Goal: Task Accomplishment & Management: Manage account settings

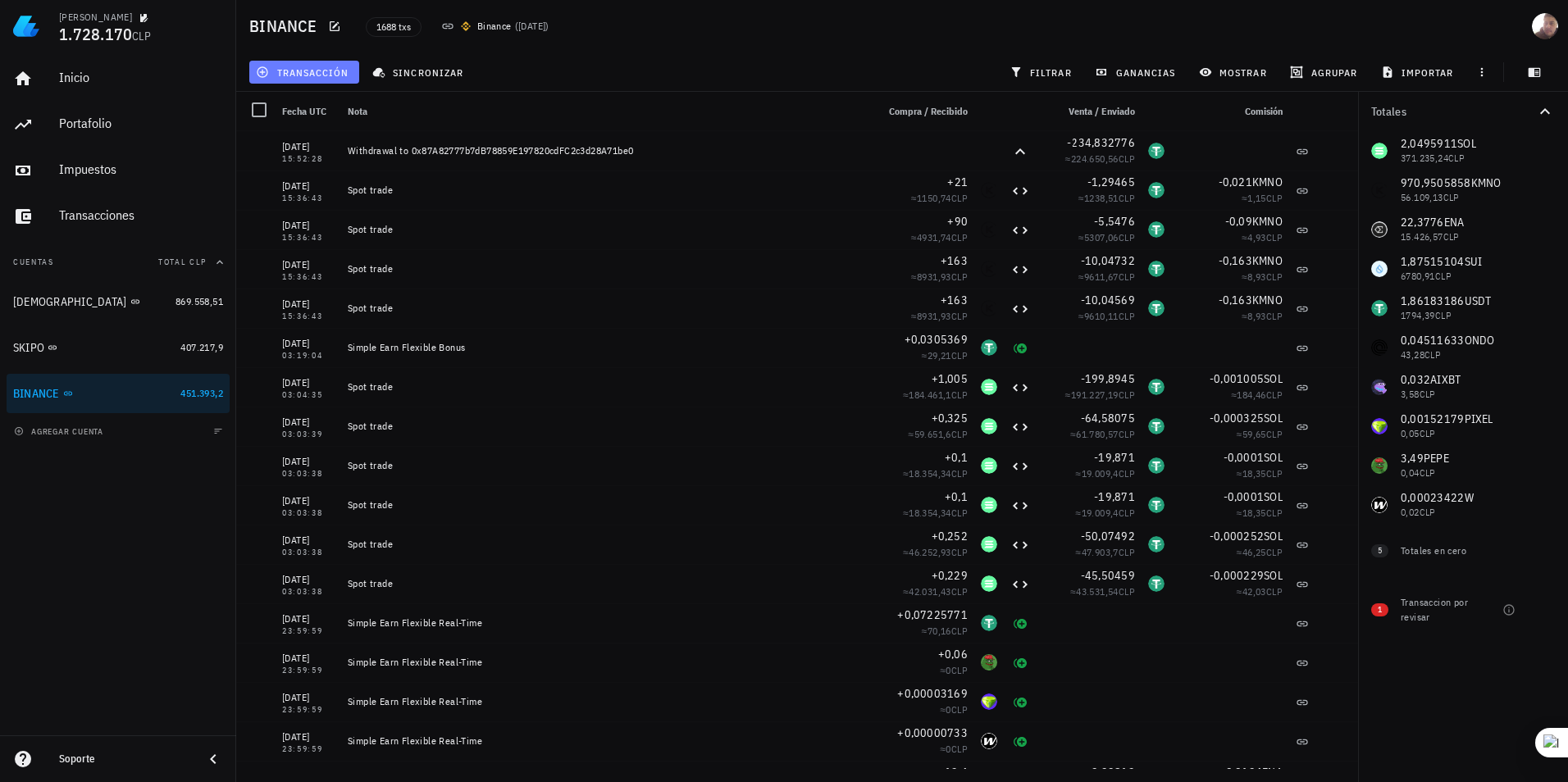
click at [328, 72] on span "transacción" at bounding box center [304, 72] width 90 height 13
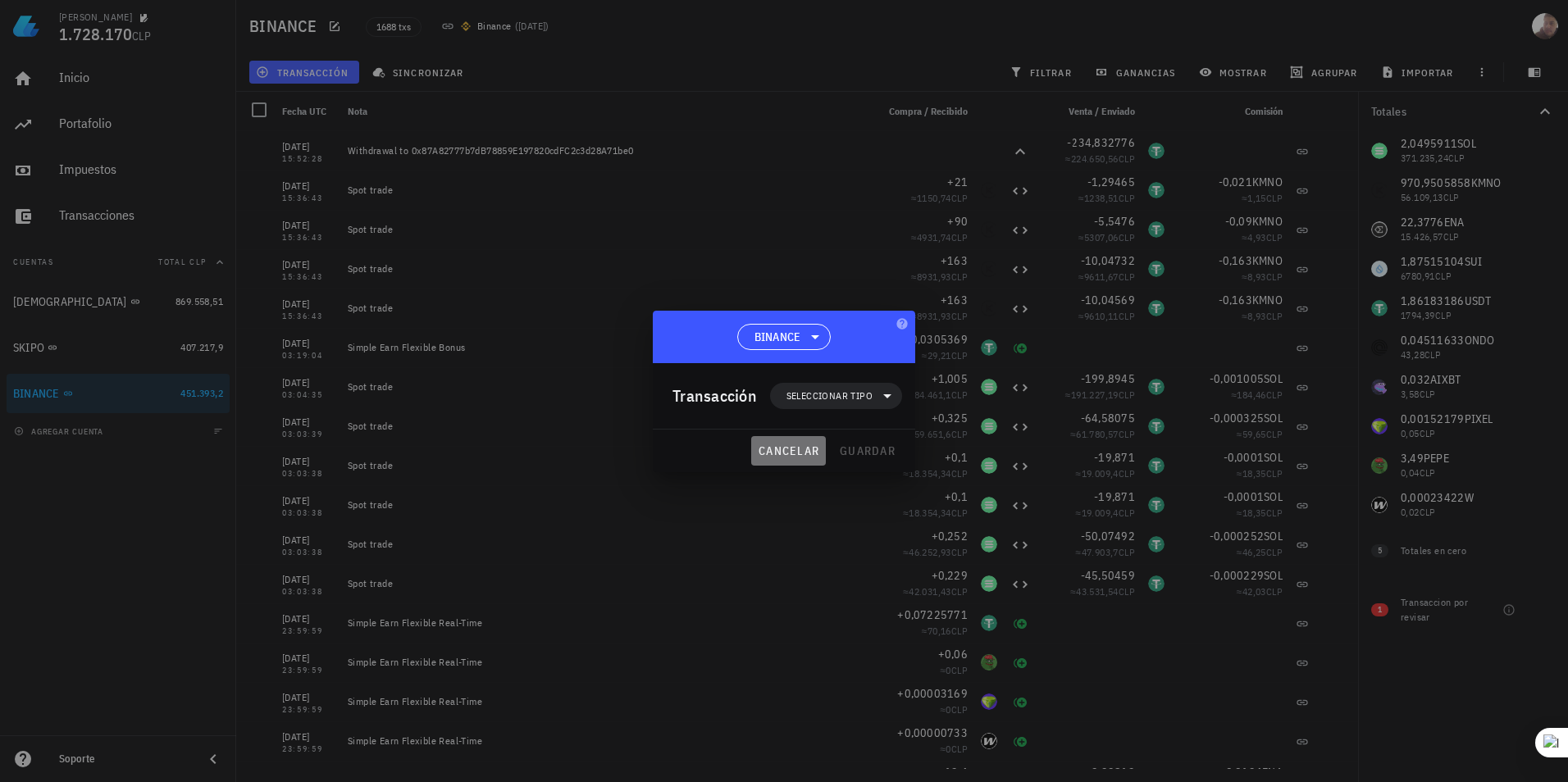
click at [805, 459] on button "cancelar" at bounding box center [789, 451] width 74 height 30
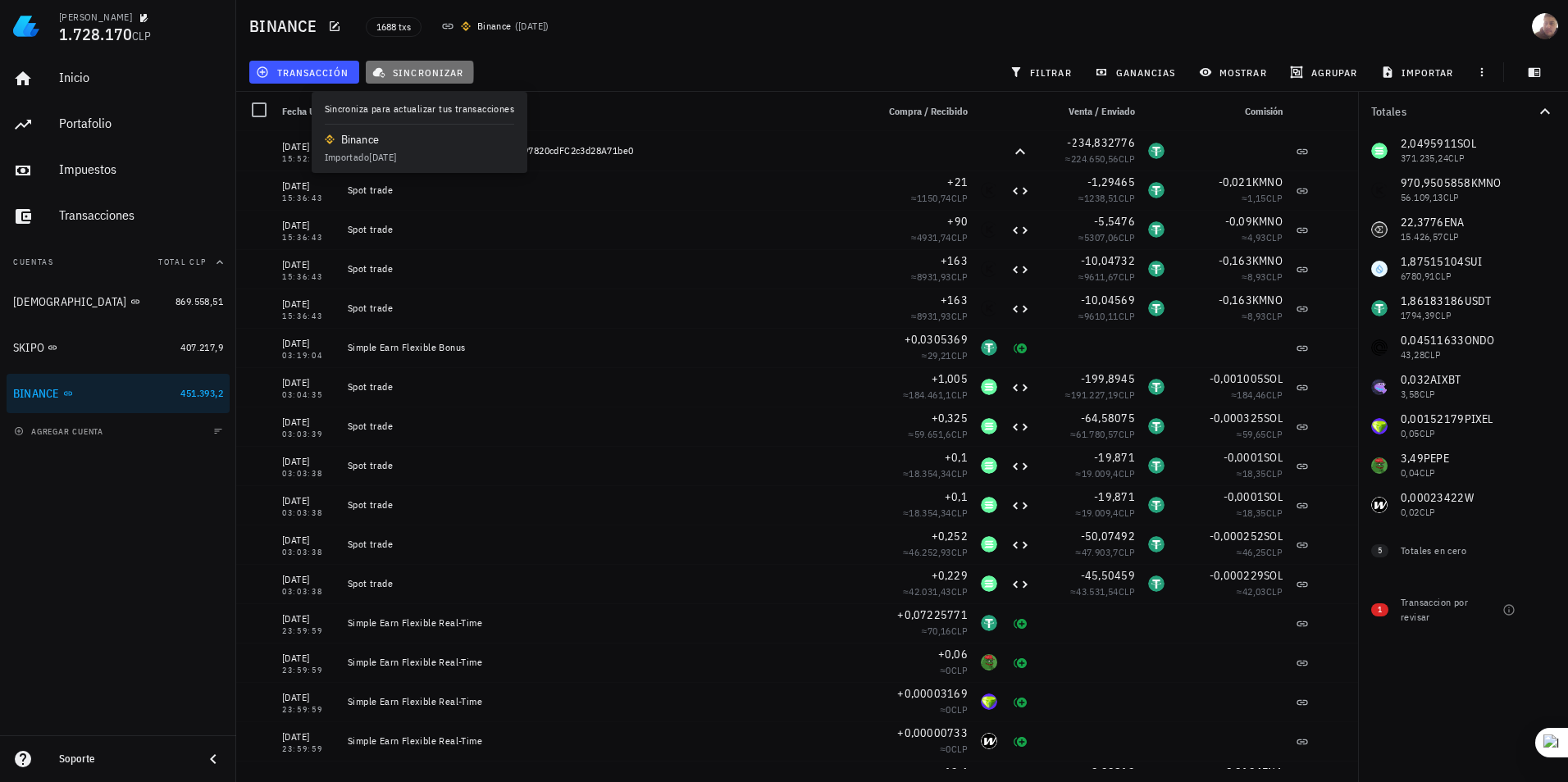
click at [380, 82] on button "sincronizar" at bounding box center [420, 72] width 109 height 23
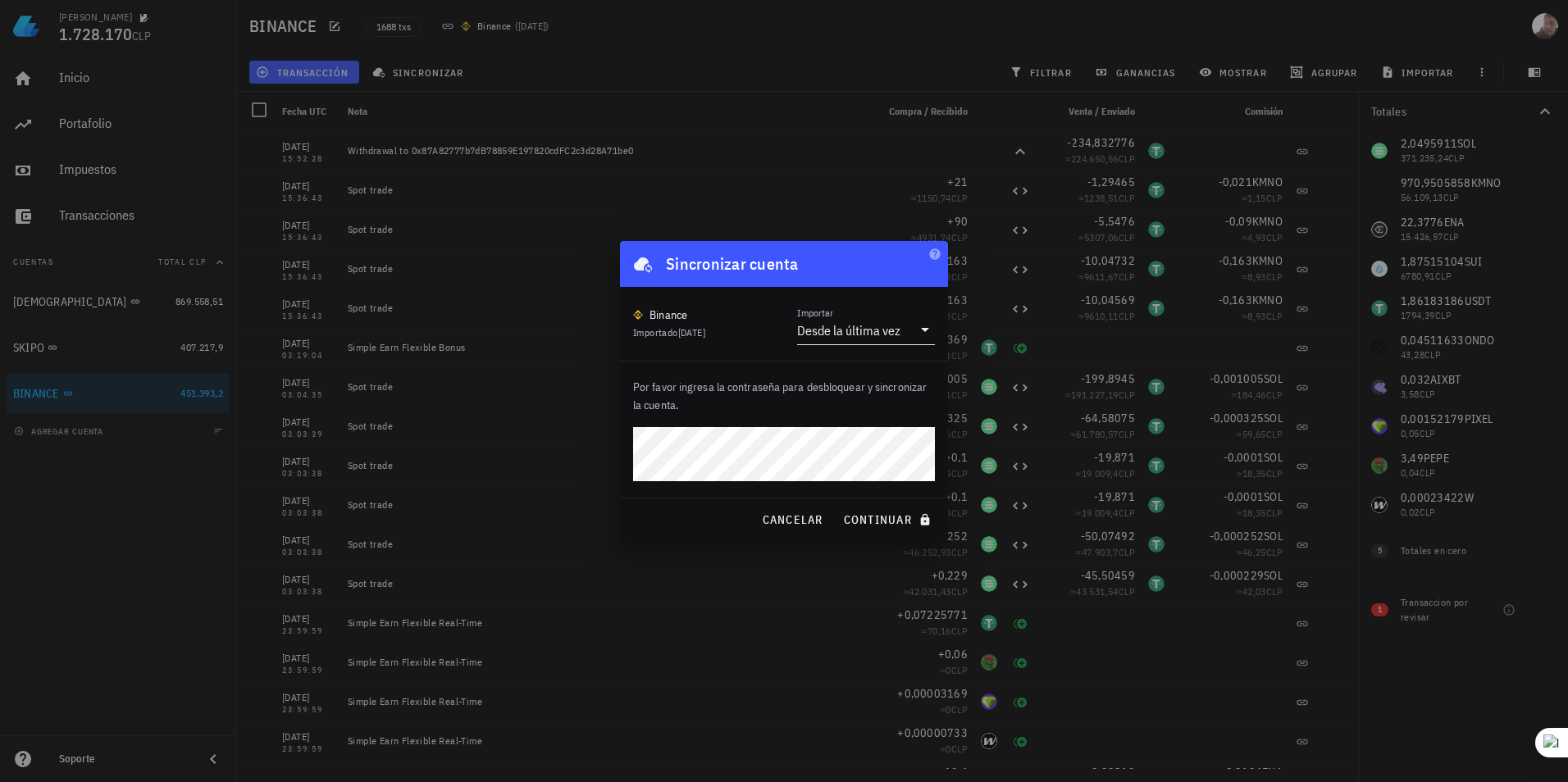
click at [838, 343] on div "Desde la última vez" at bounding box center [854, 330] width 115 height 28
click at [861, 385] on div "Toda la historia" at bounding box center [866, 382] width 111 height 15
click at [836, 505] on button "continuar" at bounding box center [889, 519] width 105 height 30
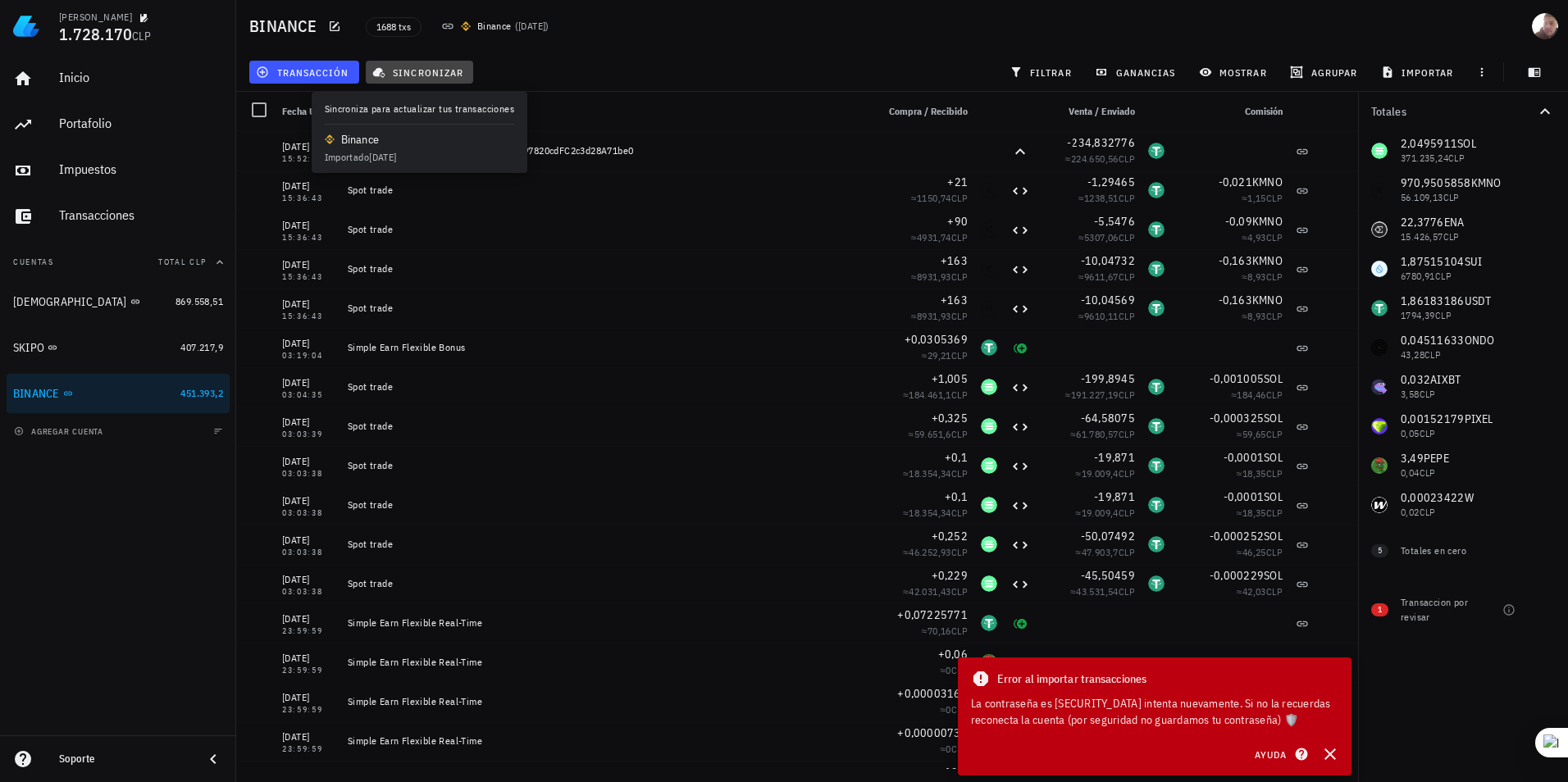
click at [406, 70] on span "sincronizar" at bounding box center [419, 72] width 88 height 13
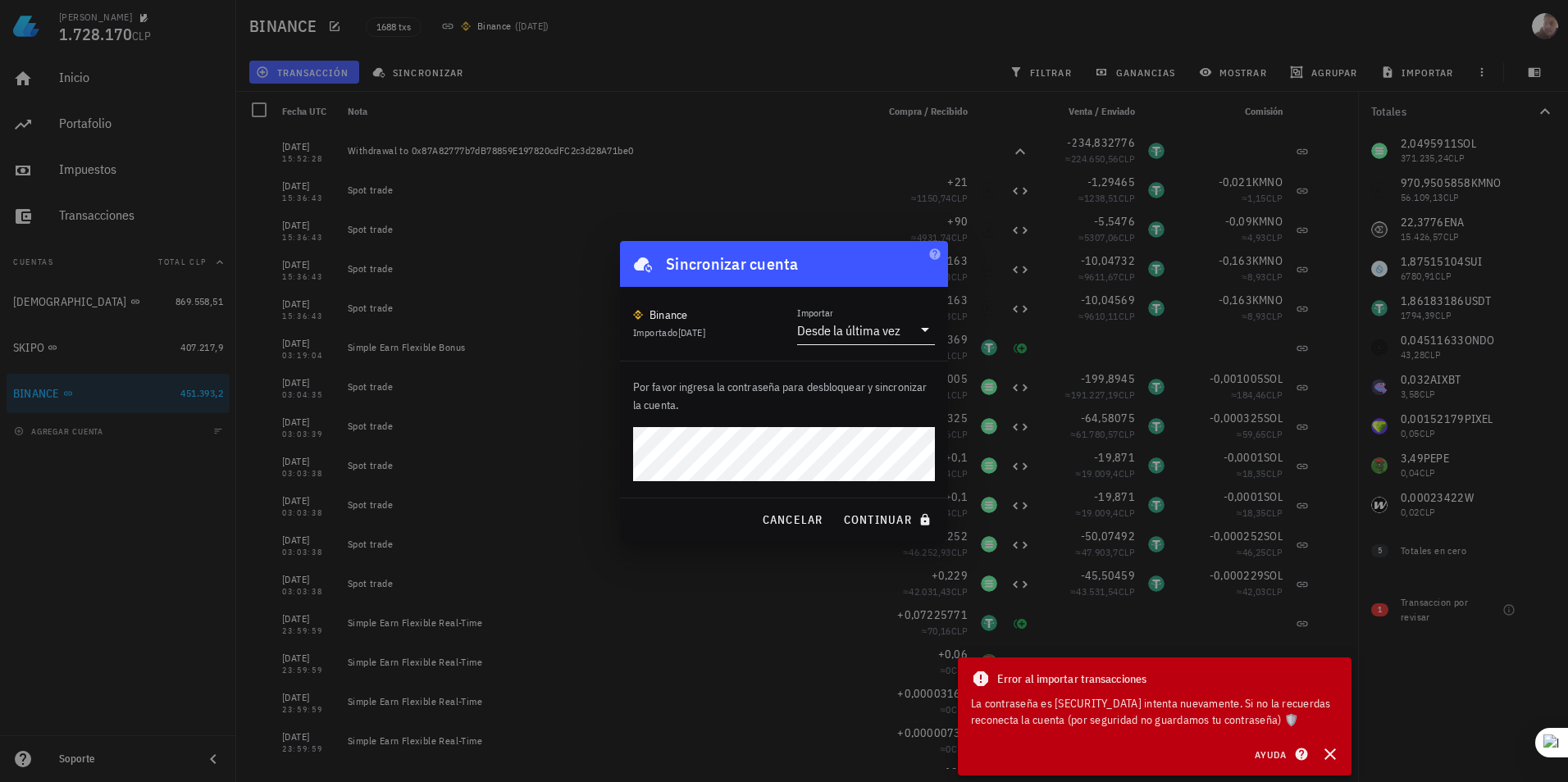
click at [814, 342] on div "Desde la última vez" at bounding box center [854, 330] width 115 height 28
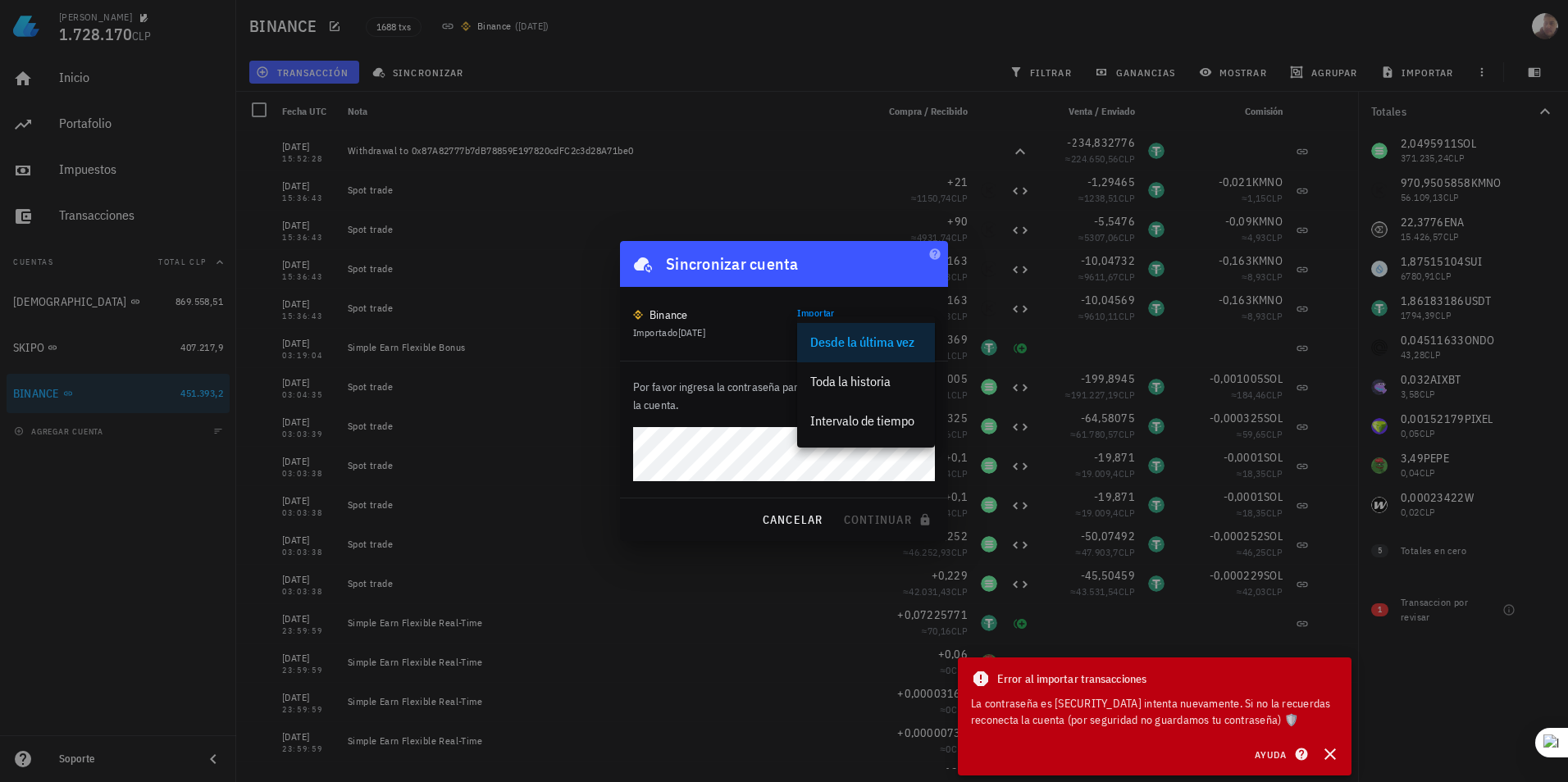
click at [836, 375] on div "Toda la historia" at bounding box center [866, 382] width 111 height 15
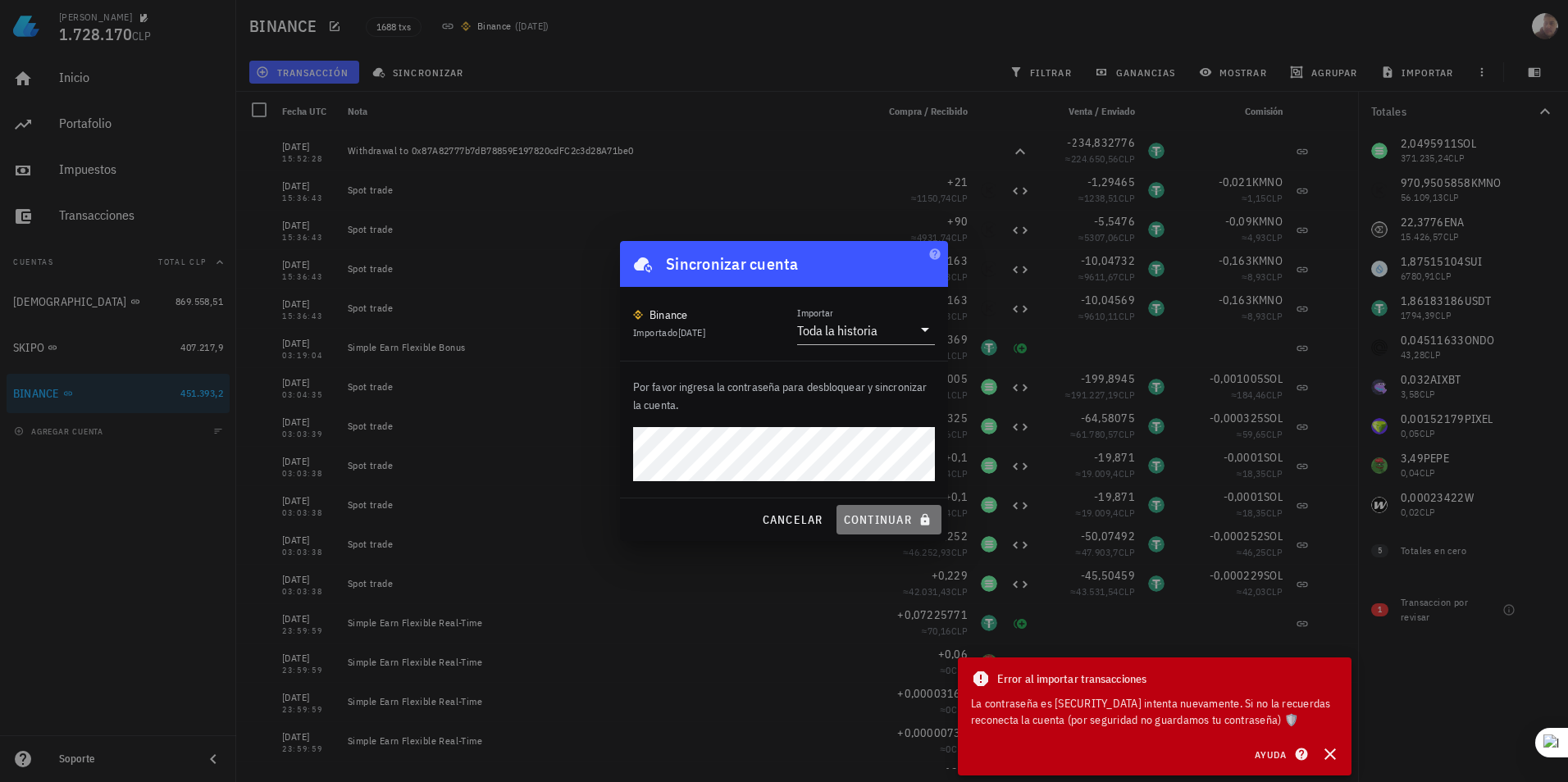
click at [883, 522] on span "continuar" at bounding box center [889, 519] width 91 height 14
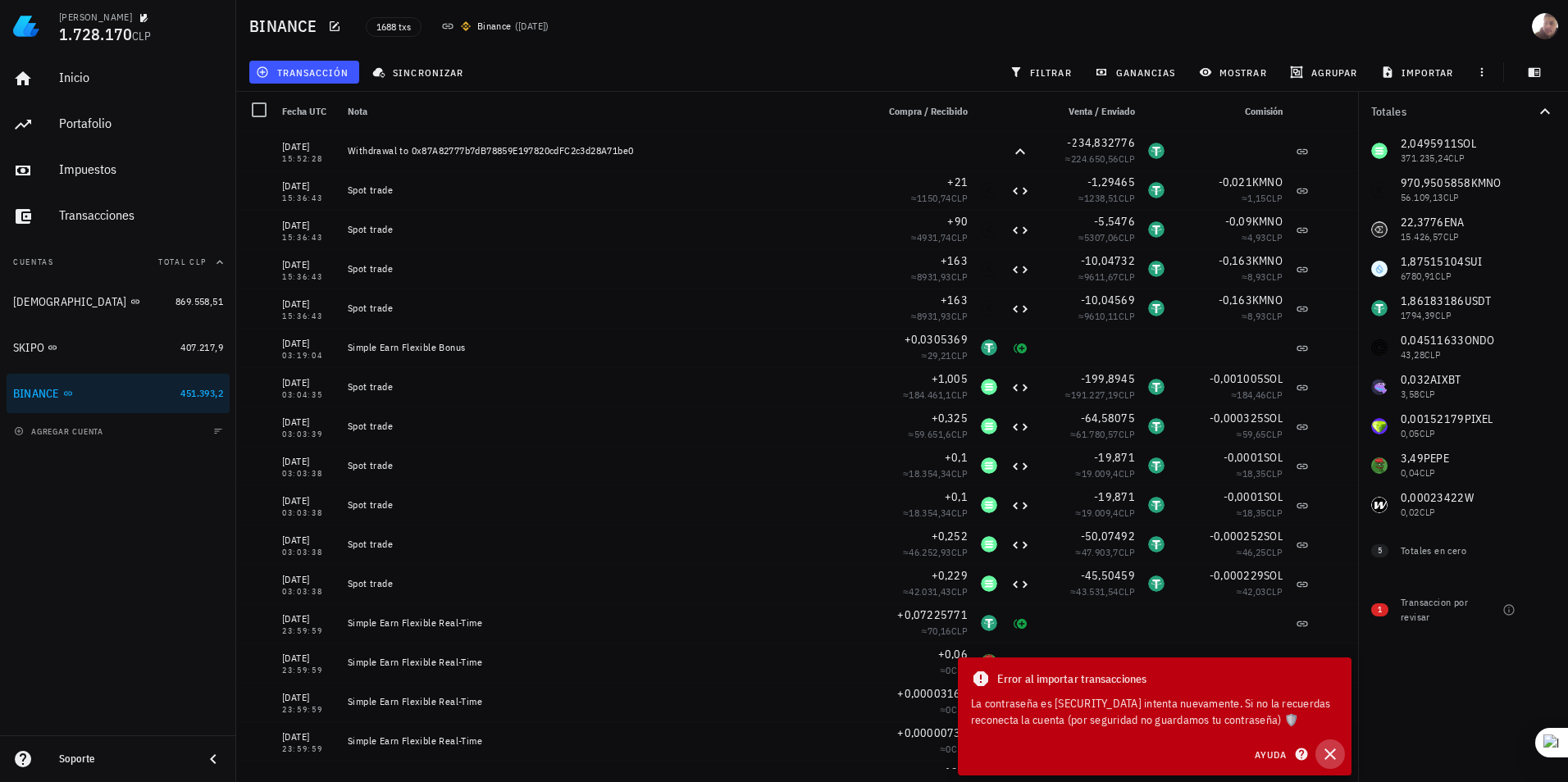
click at [1331, 755] on icon "button" at bounding box center [1330, 754] width 11 height 11
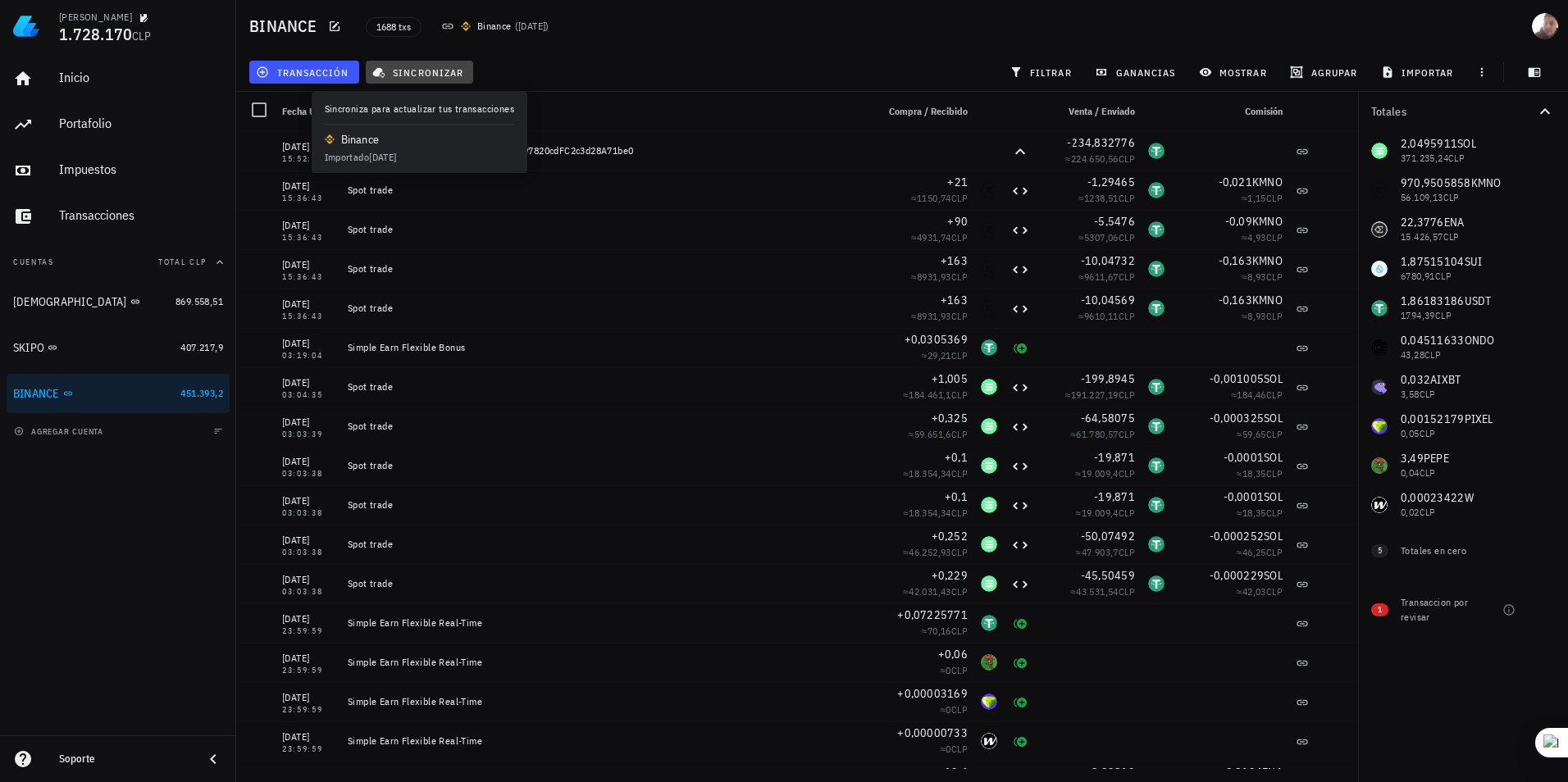
click at [443, 66] on span "sincronizar" at bounding box center [419, 72] width 88 height 13
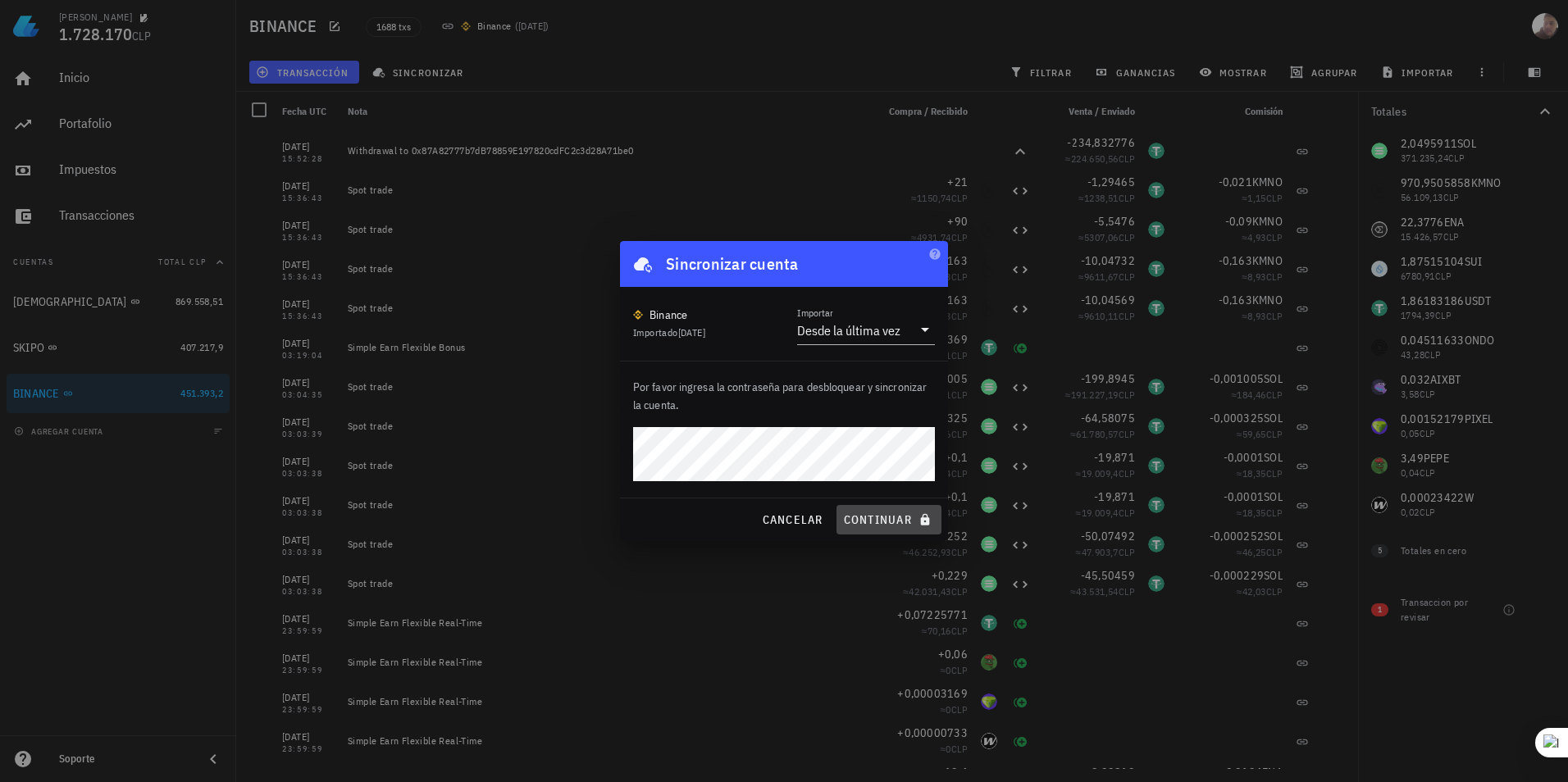
click at [863, 517] on span "continuar" at bounding box center [889, 519] width 91 height 14
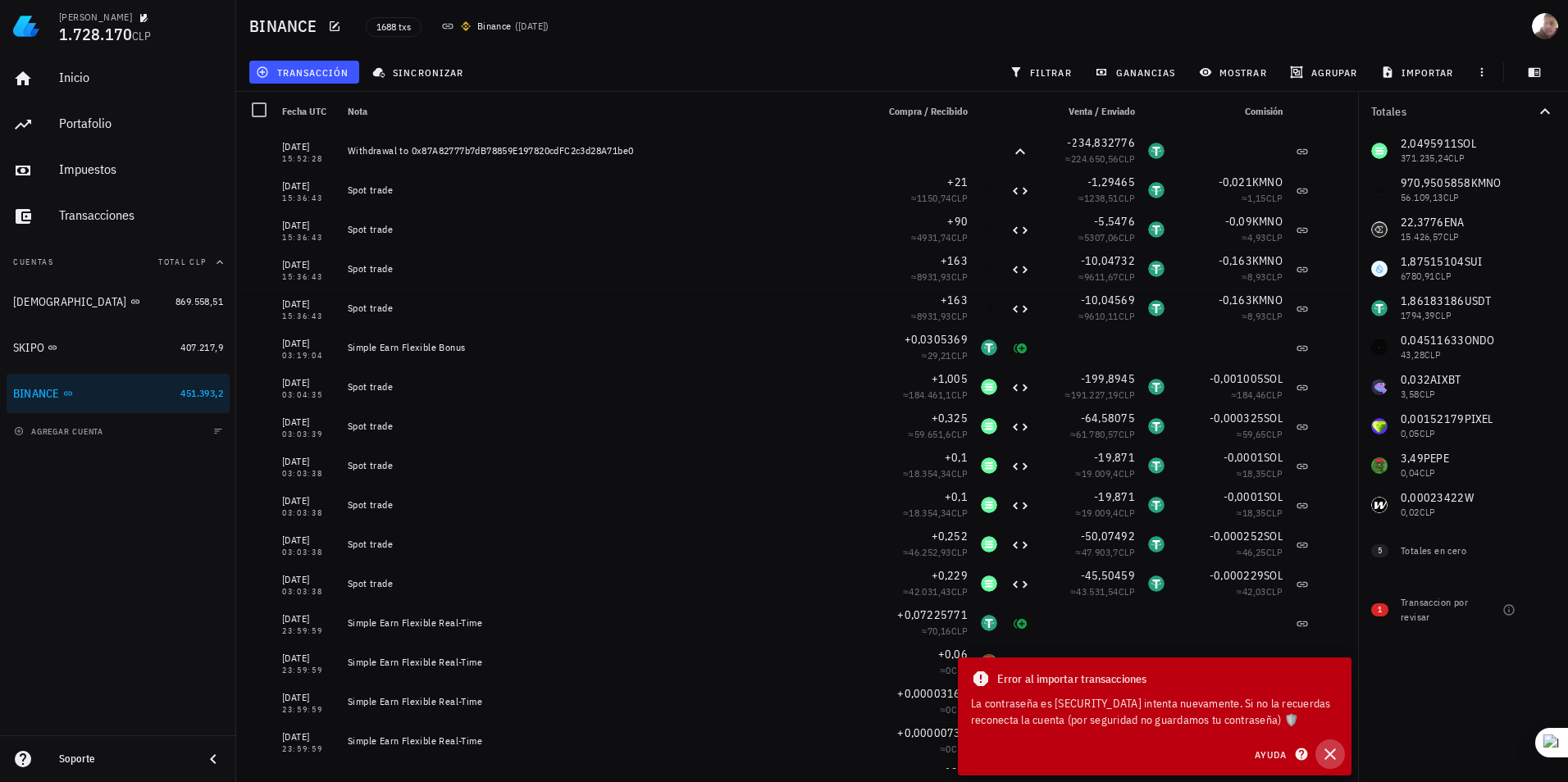
click at [1334, 757] on icon "button" at bounding box center [1330, 754] width 11 height 11
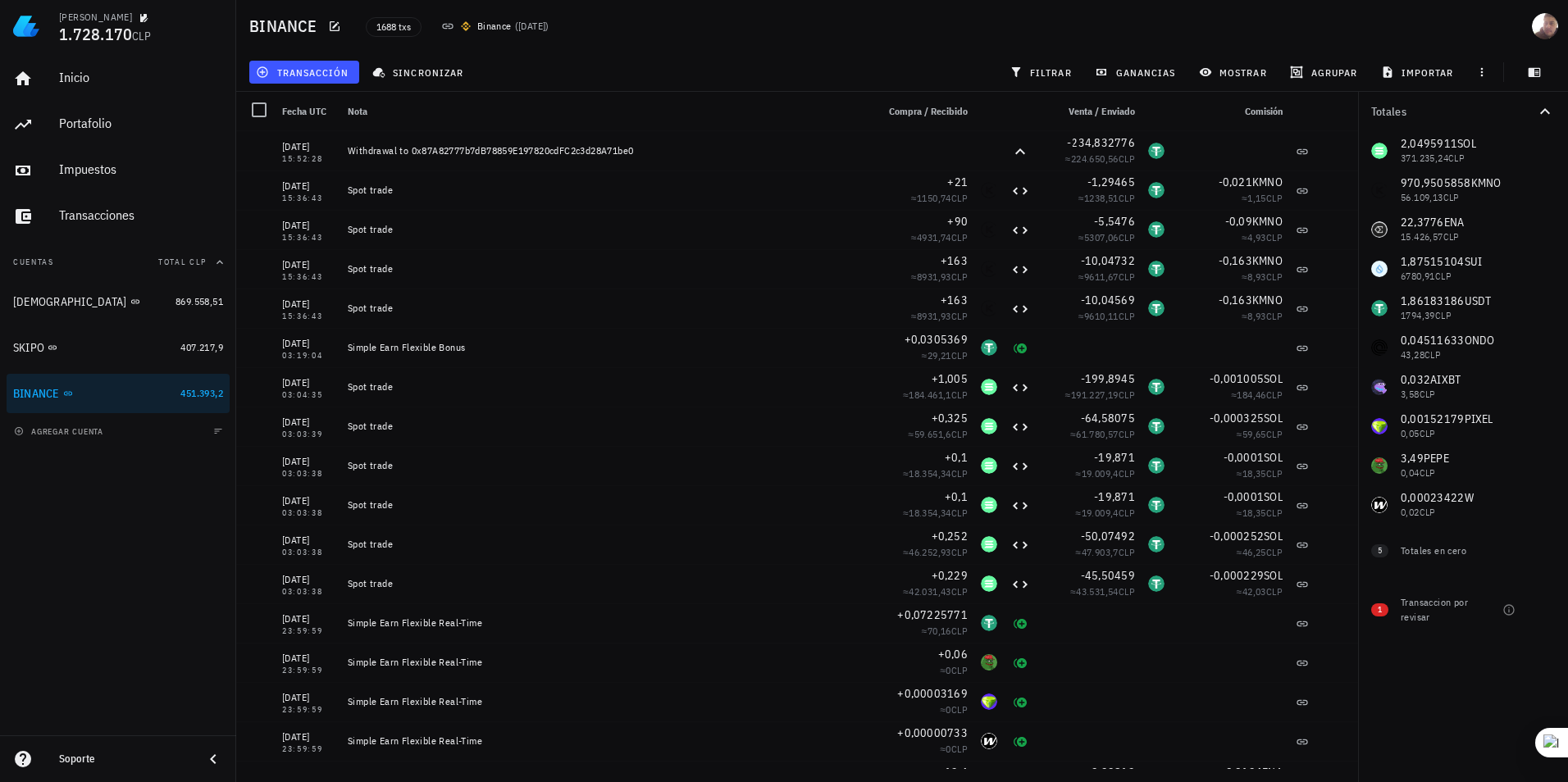
click at [447, 21] on icon at bounding box center [448, 27] width 13 height 13
click at [447, 23] on icon at bounding box center [448, 27] width 13 height 13
click at [448, 30] on icon at bounding box center [448, 27] width 13 height 13
click at [445, 26] on icon at bounding box center [448, 27] width 13 height 13
click at [511, 18] on div "Binance" at bounding box center [494, 26] width 34 height 16
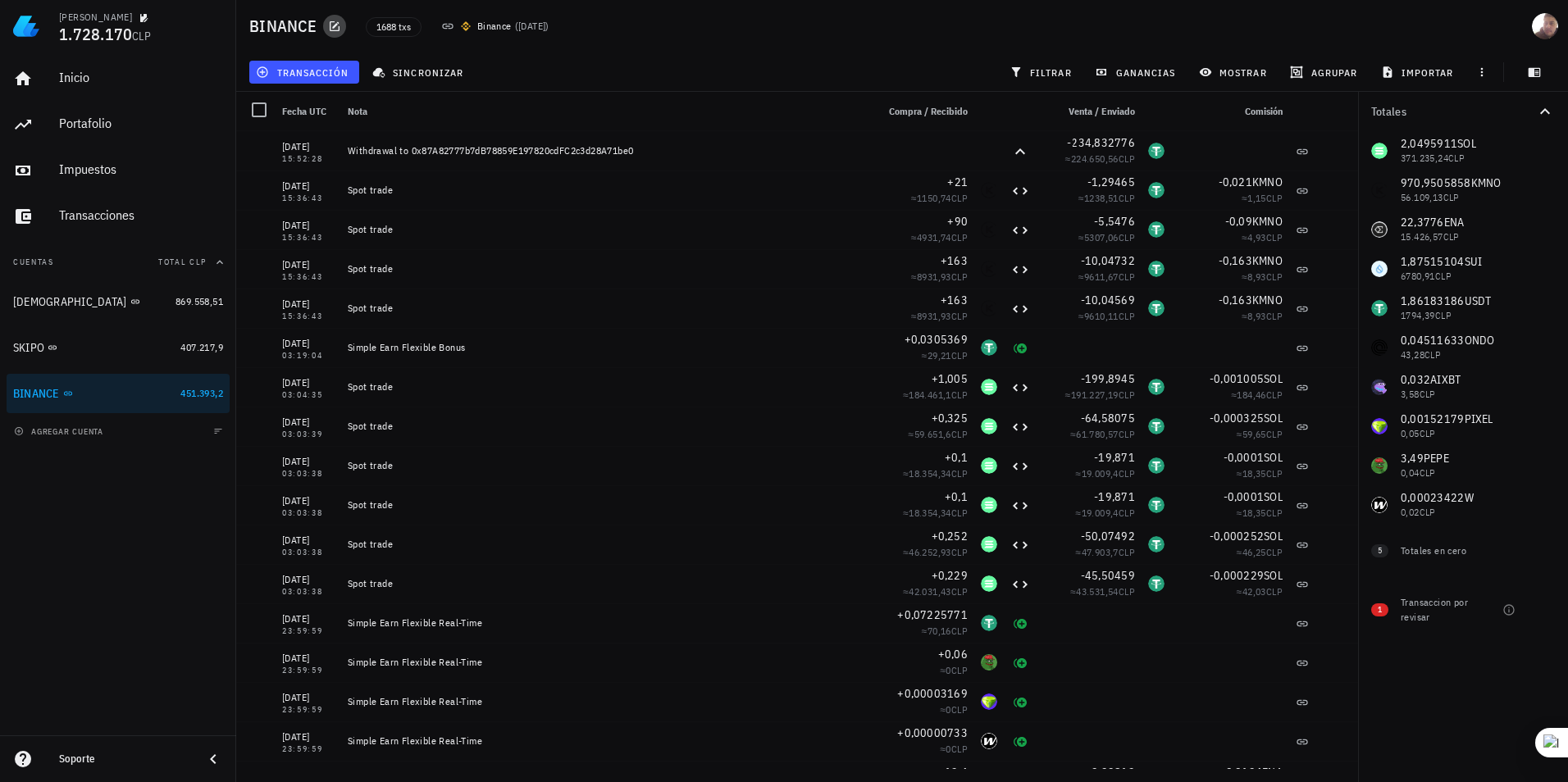
click at [331, 30] on icon "button" at bounding box center [334, 26] width 10 height 10
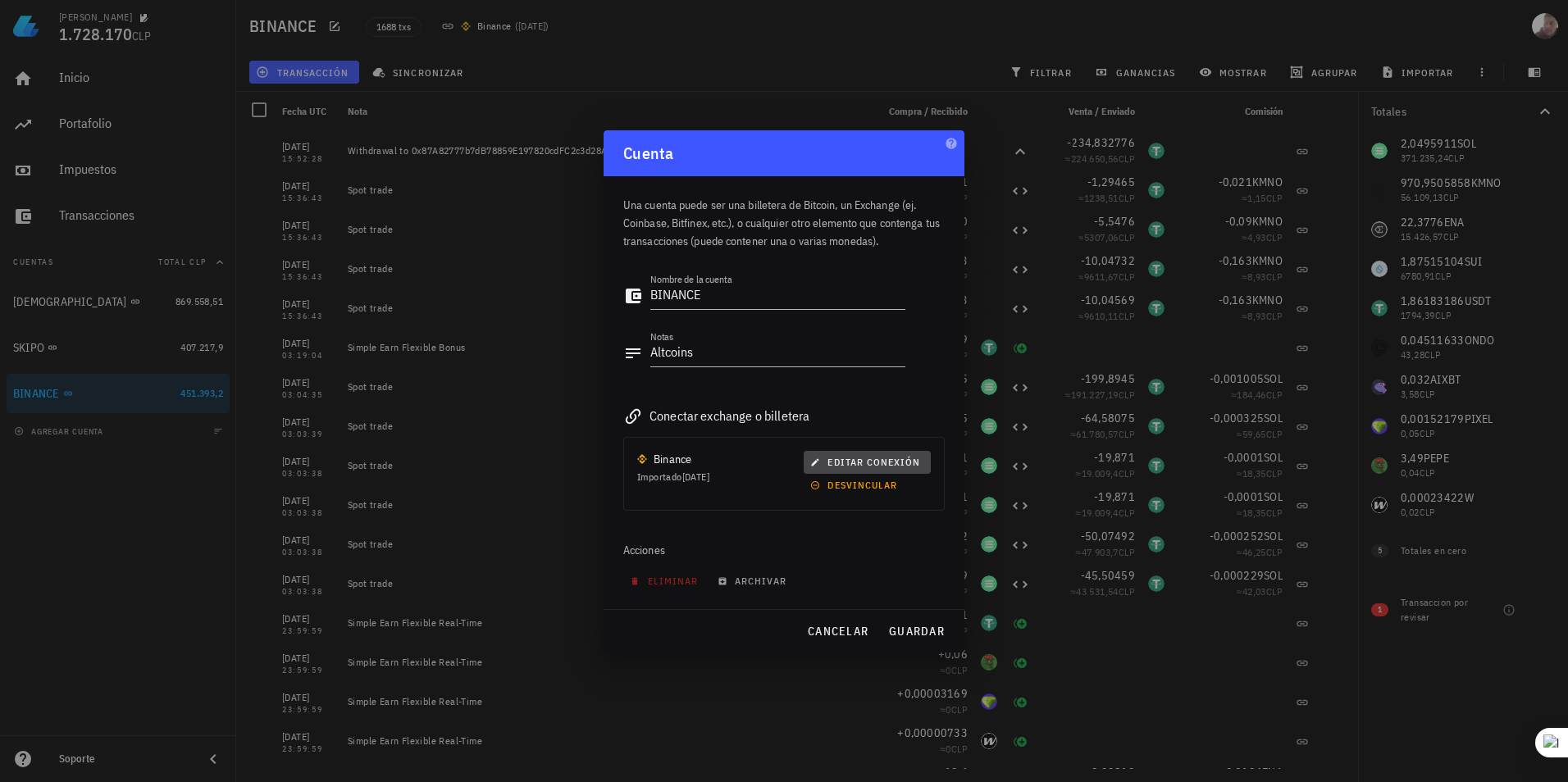
click at [858, 460] on span "editar conexión" at bounding box center [867, 462] width 107 height 12
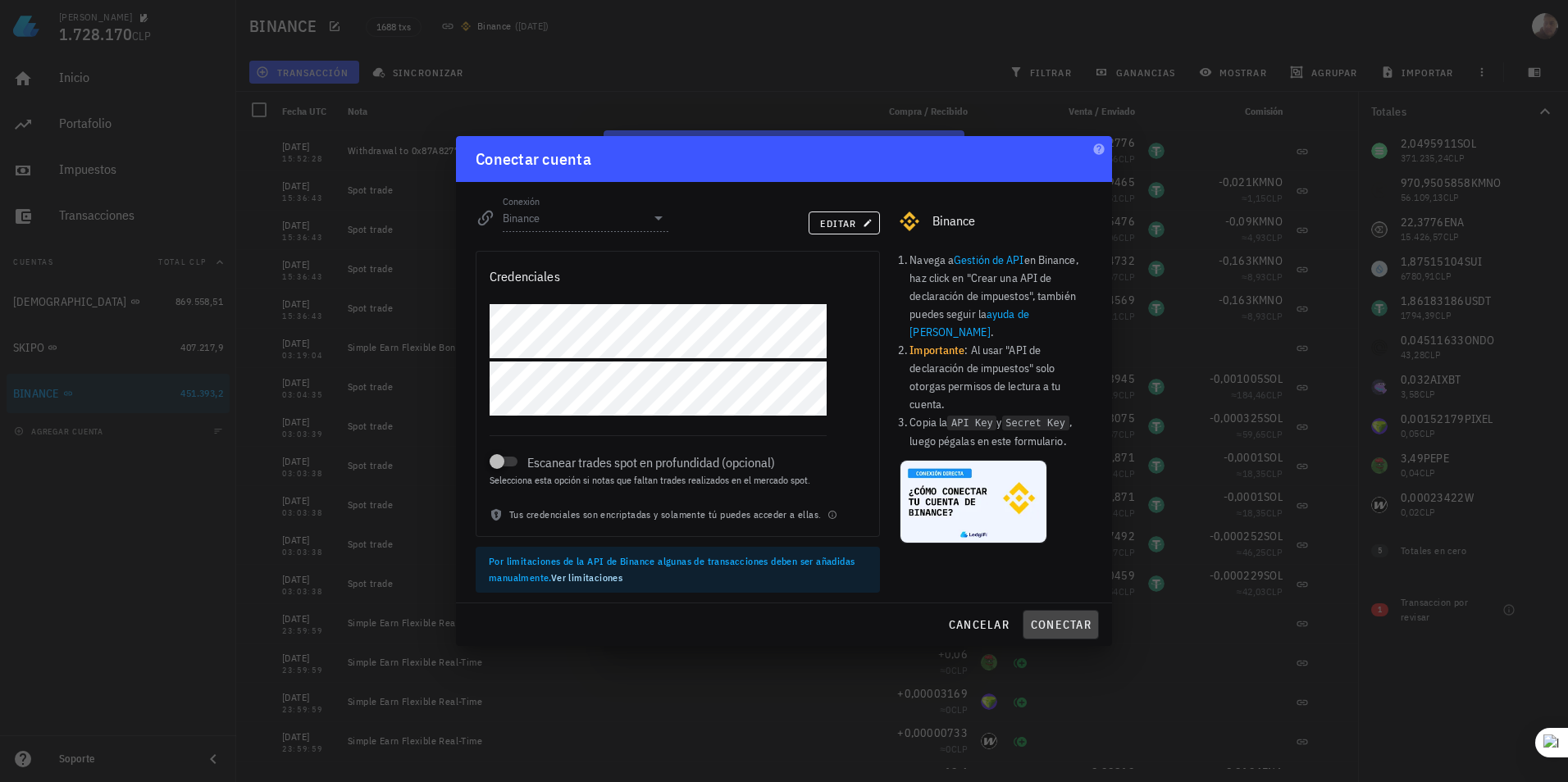
click at [1052, 626] on span "conectar" at bounding box center [1060, 624] width 62 height 14
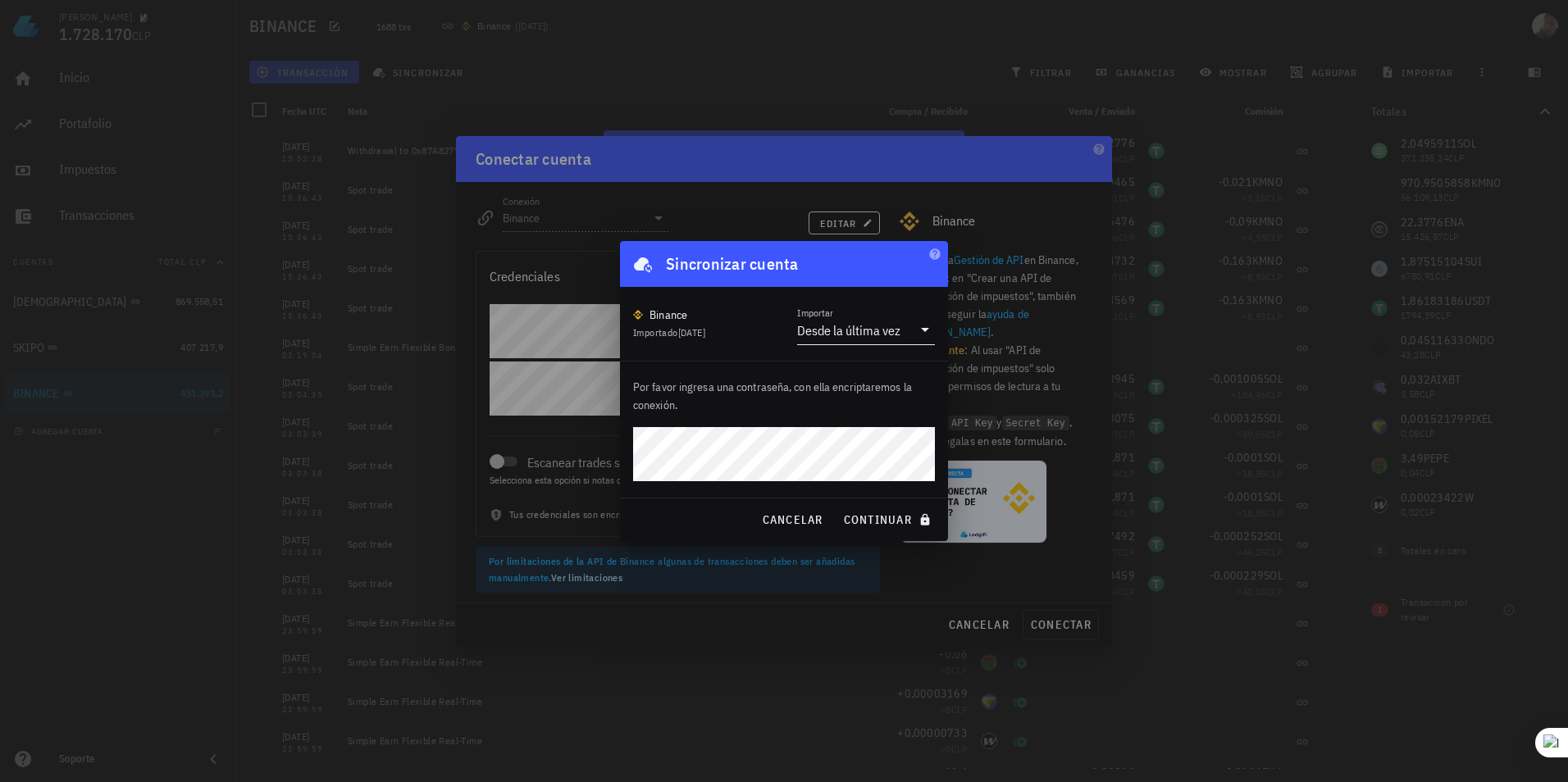
click at [866, 327] on div "Desde la última vez" at bounding box center [849, 330] width 103 height 16
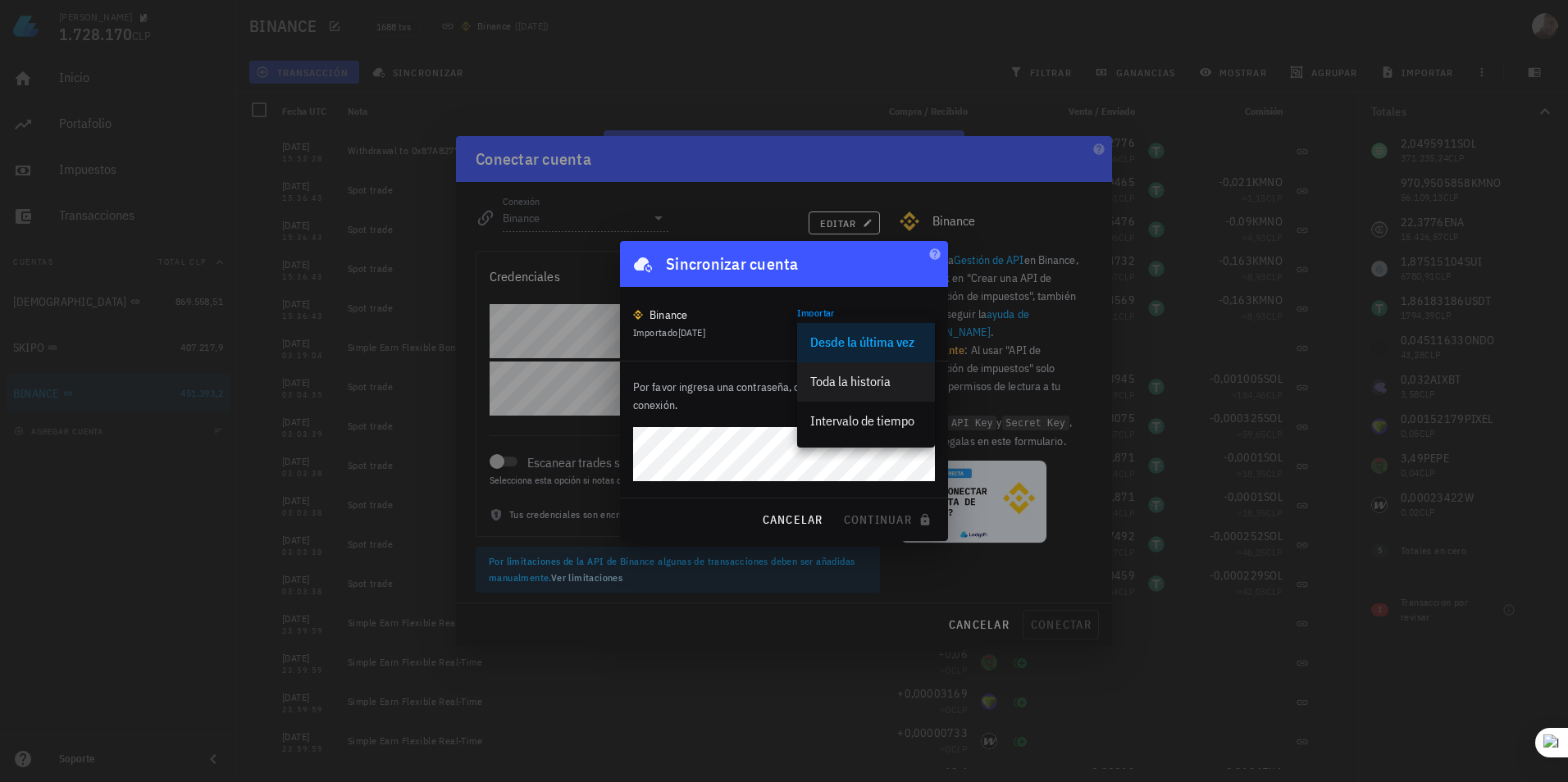
click at [878, 390] on div "Toda la historia" at bounding box center [866, 382] width 111 height 15
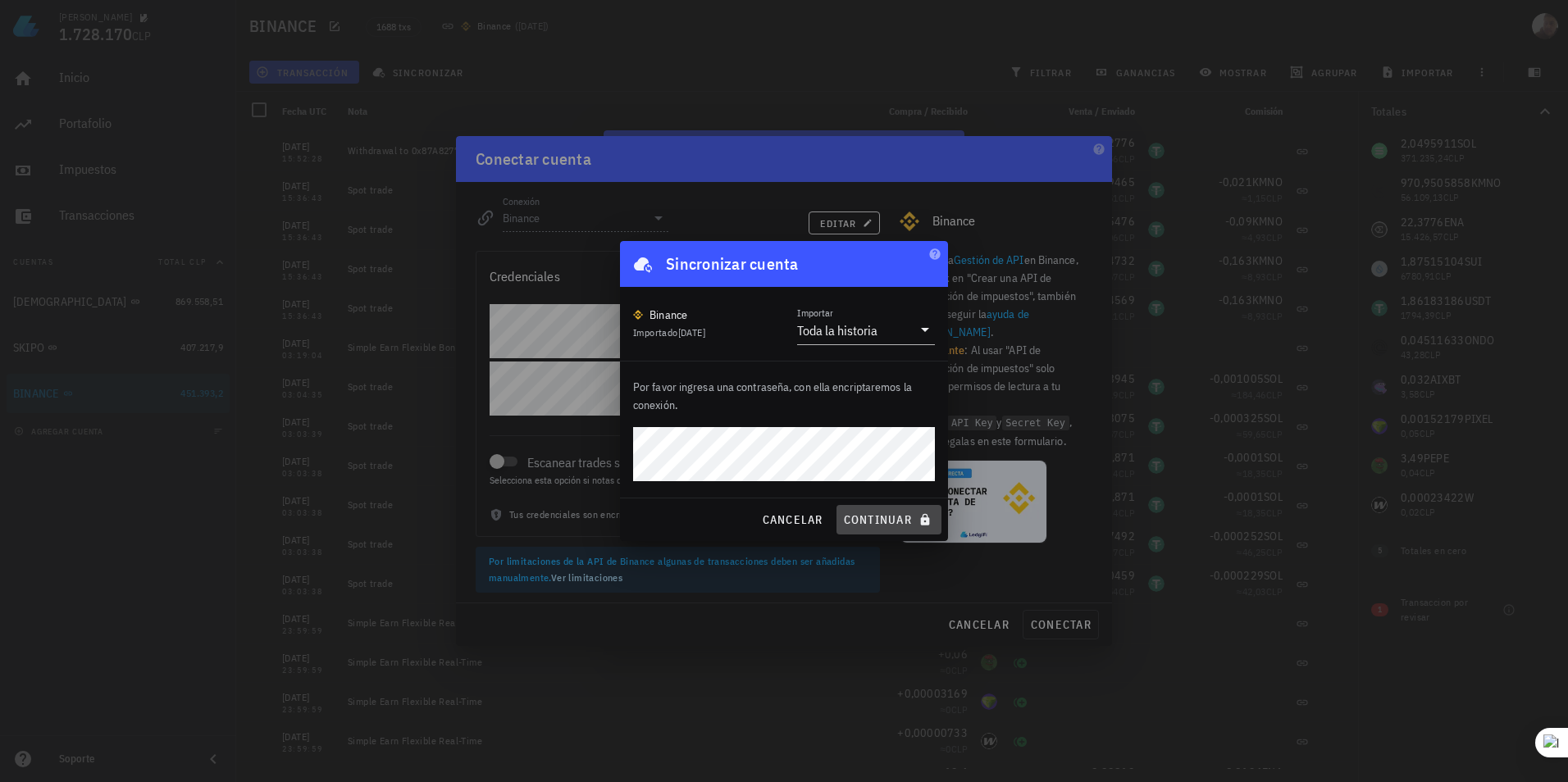
click at [887, 520] on span "continuar" at bounding box center [889, 519] width 91 height 14
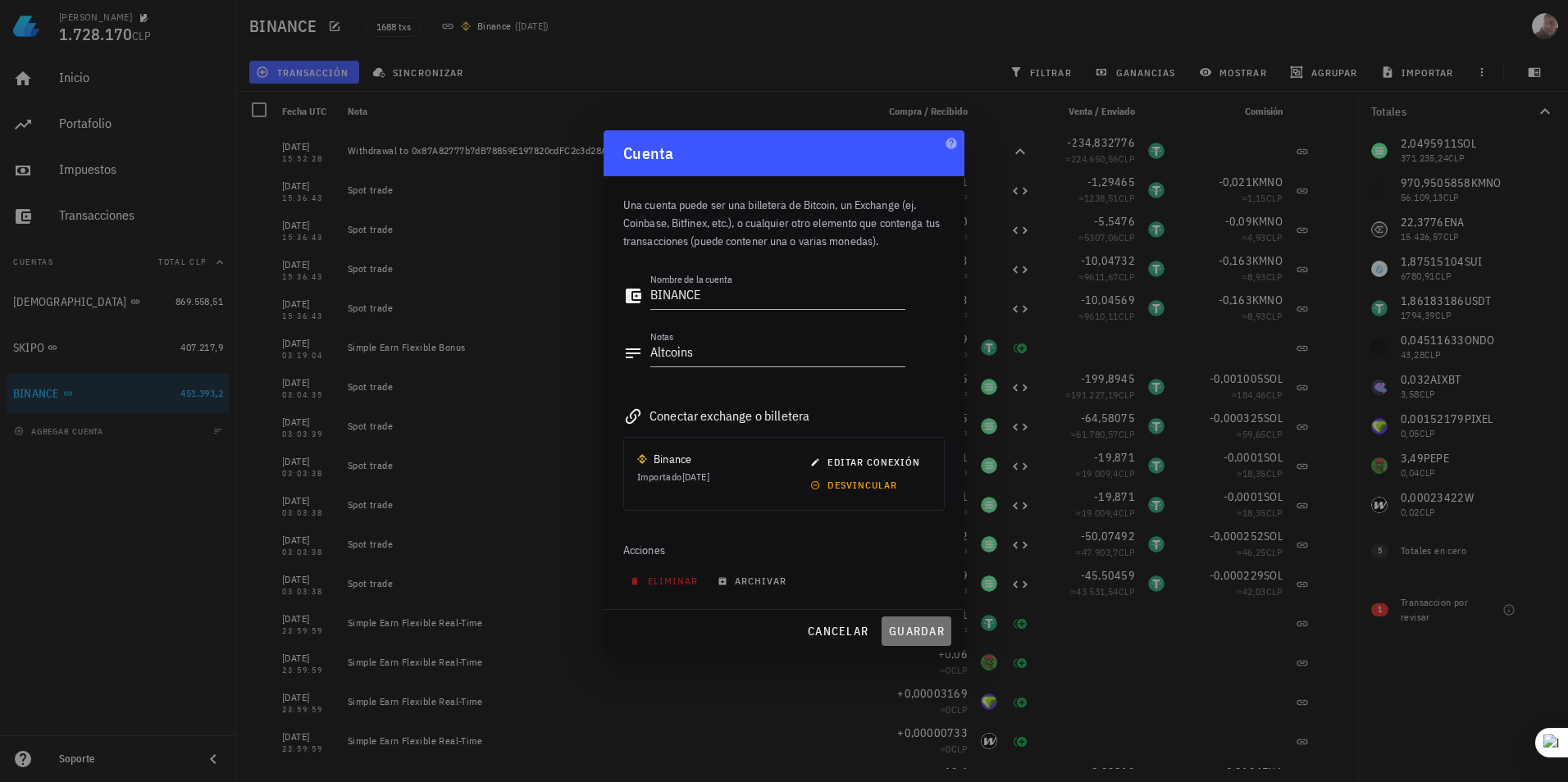
click at [915, 629] on span "guardar" at bounding box center [915, 631] width 56 height 14
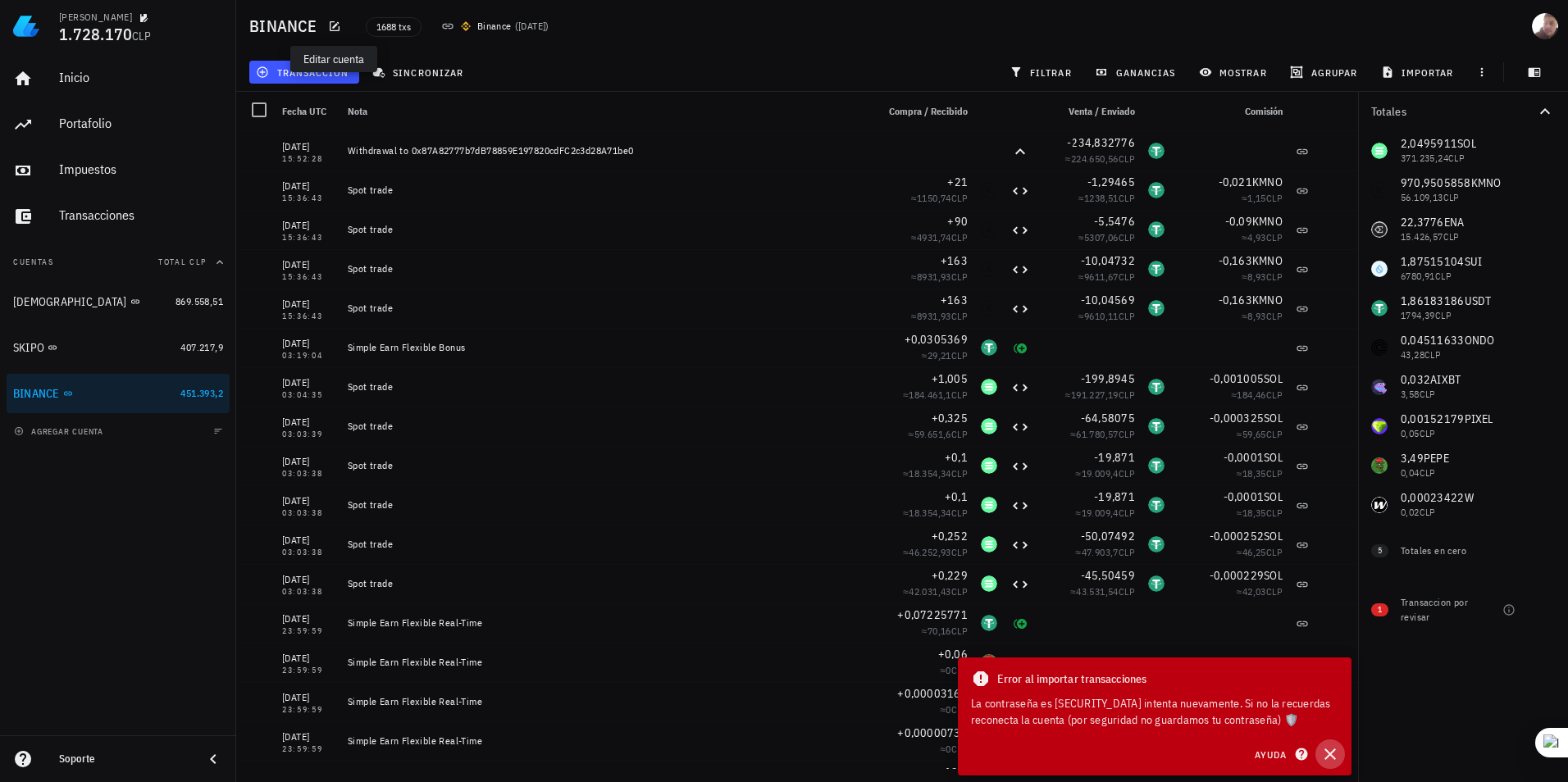
click at [1325, 765] on button "button" at bounding box center [1330, 753] width 30 height 30
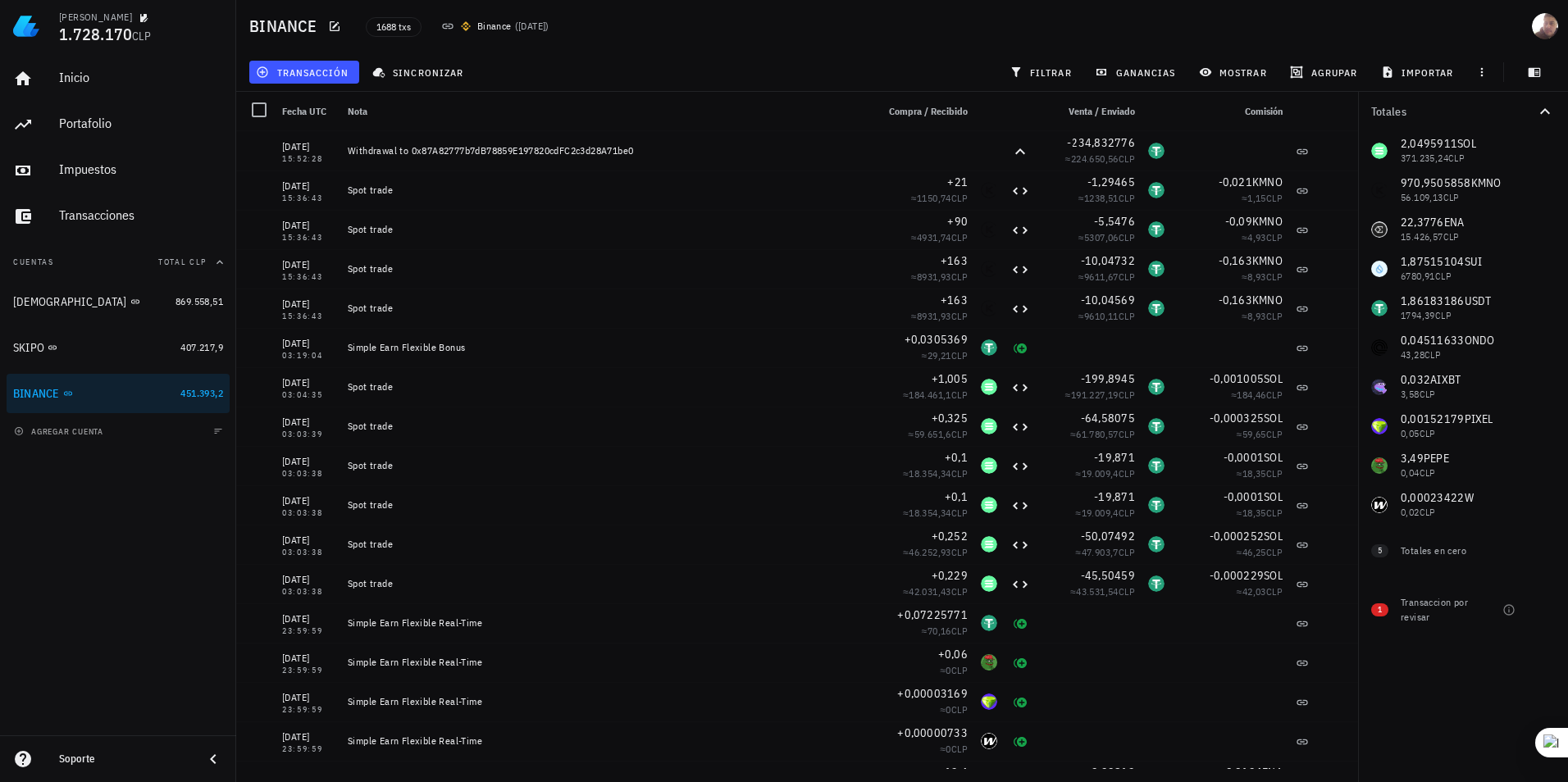
click at [430, 58] on div "sincronizar" at bounding box center [420, 71] width 115 height 30
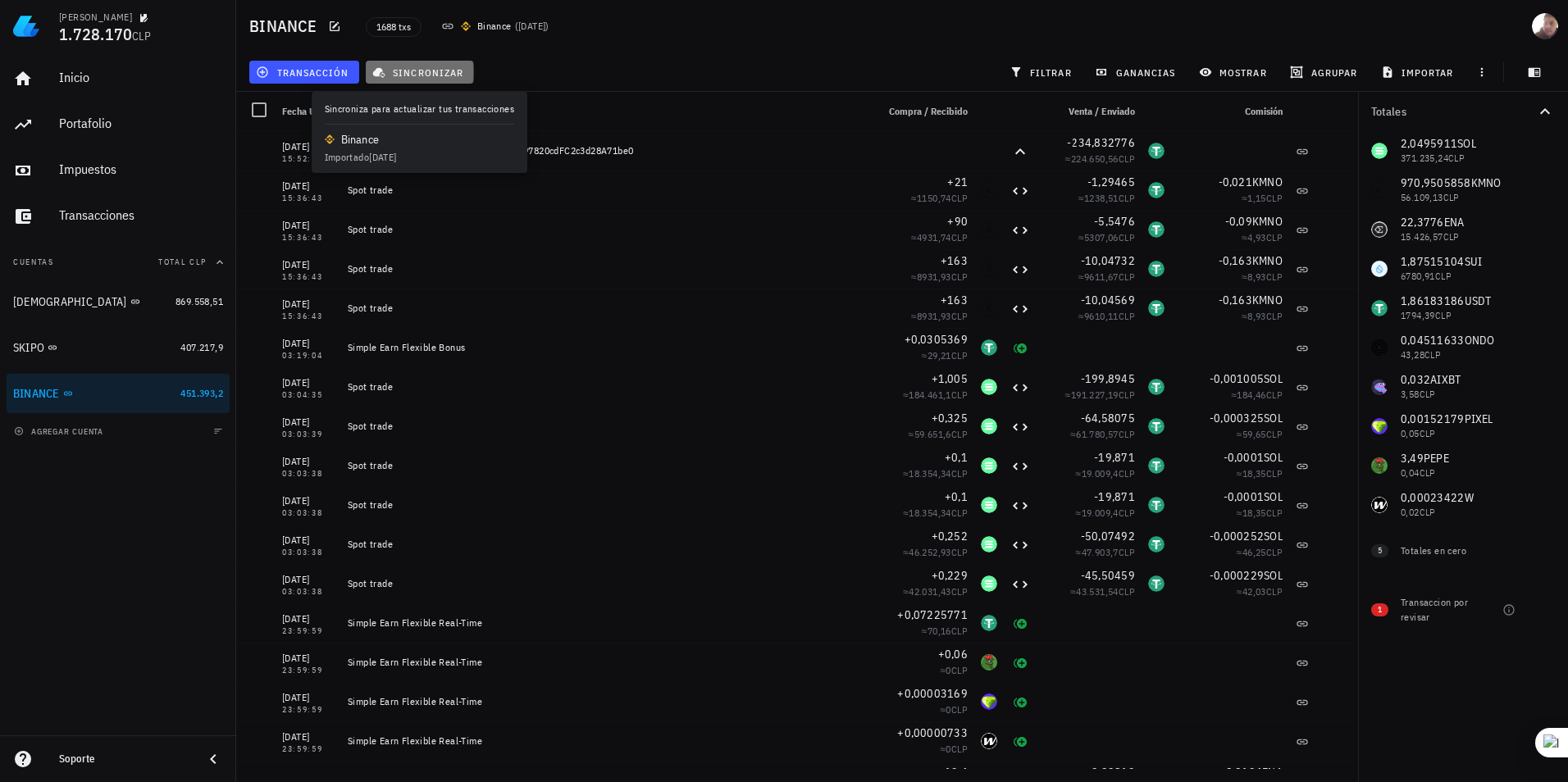
click at [435, 68] on span "sincronizar" at bounding box center [419, 72] width 88 height 13
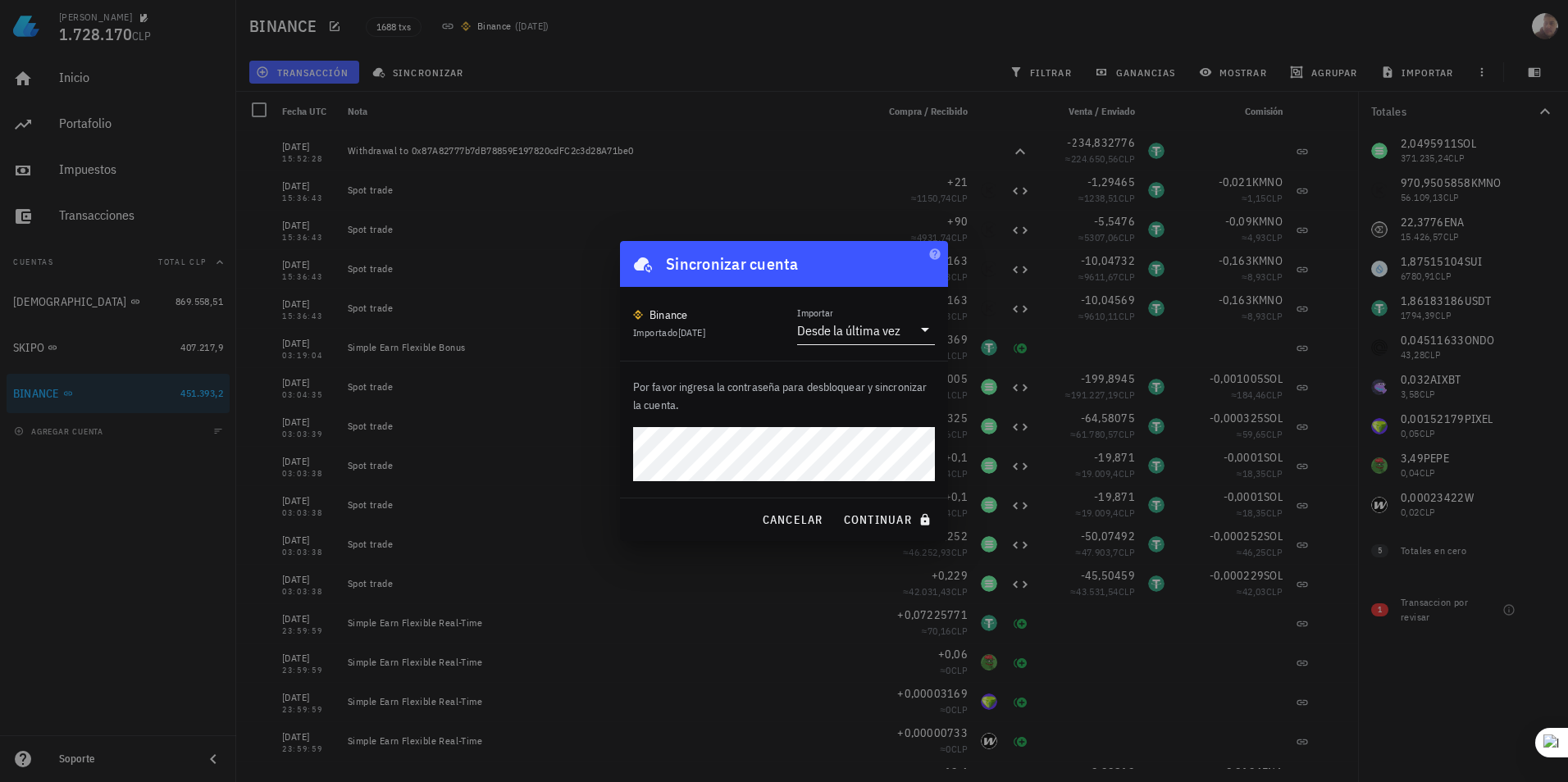
click at [857, 331] on div "Desde la última vez" at bounding box center [849, 330] width 103 height 16
click at [853, 384] on div "Toda la historia" at bounding box center [866, 382] width 111 height 15
click at [860, 514] on span "continuar" at bounding box center [889, 519] width 91 height 14
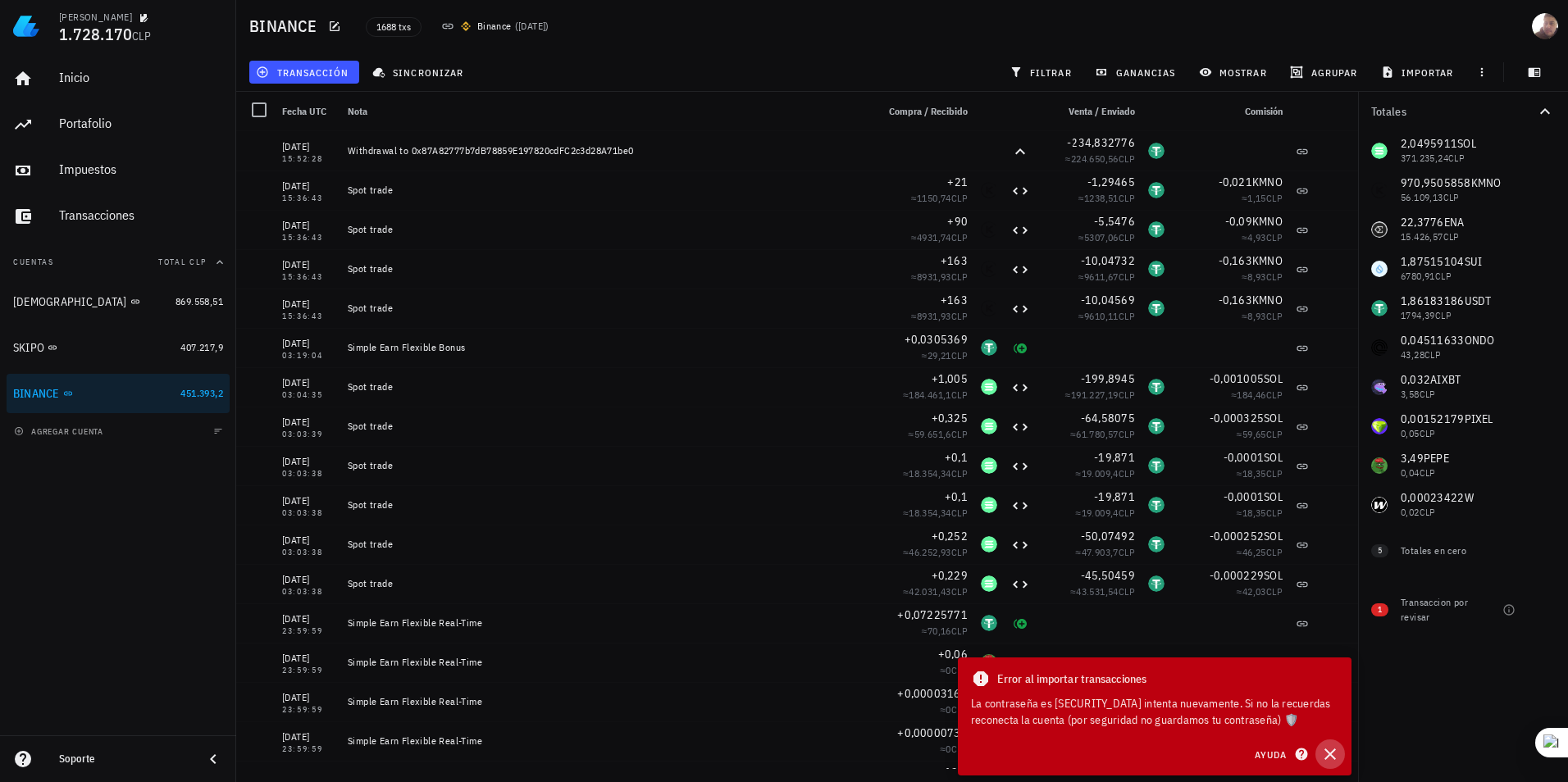
click at [1332, 754] on icon "button" at bounding box center [1330, 754] width 20 height 20
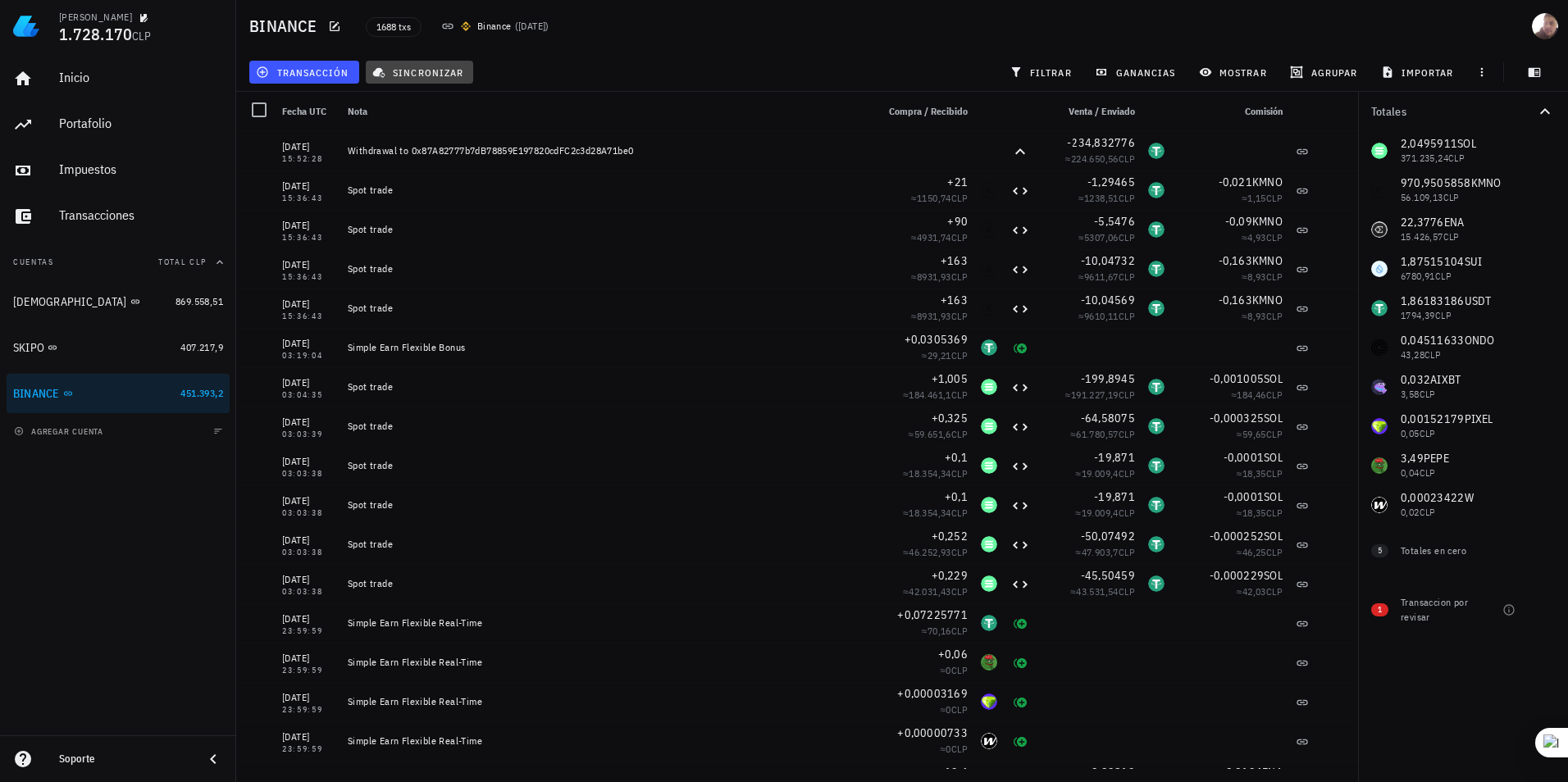
click at [400, 77] on span "sincronizar" at bounding box center [419, 72] width 88 height 13
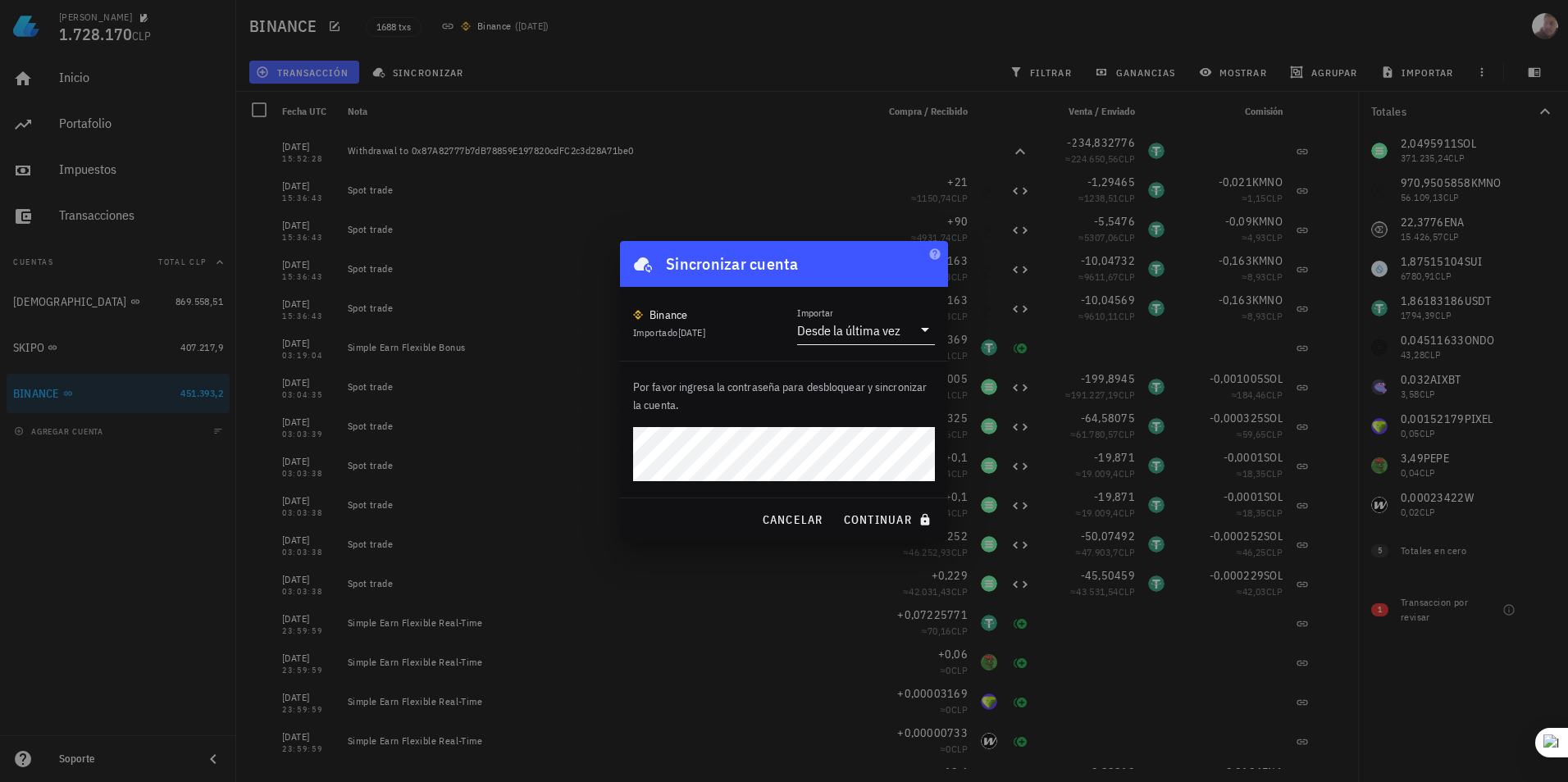
click at [881, 339] on div "Desde la última vez" at bounding box center [854, 330] width 115 height 28
click at [875, 386] on div "Toda la historia" at bounding box center [866, 382] width 111 height 15
click at [854, 504] on div "cancelar continuar" at bounding box center [784, 519] width 328 height 43
click at [854, 505] on button "continuar" at bounding box center [889, 519] width 105 height 30
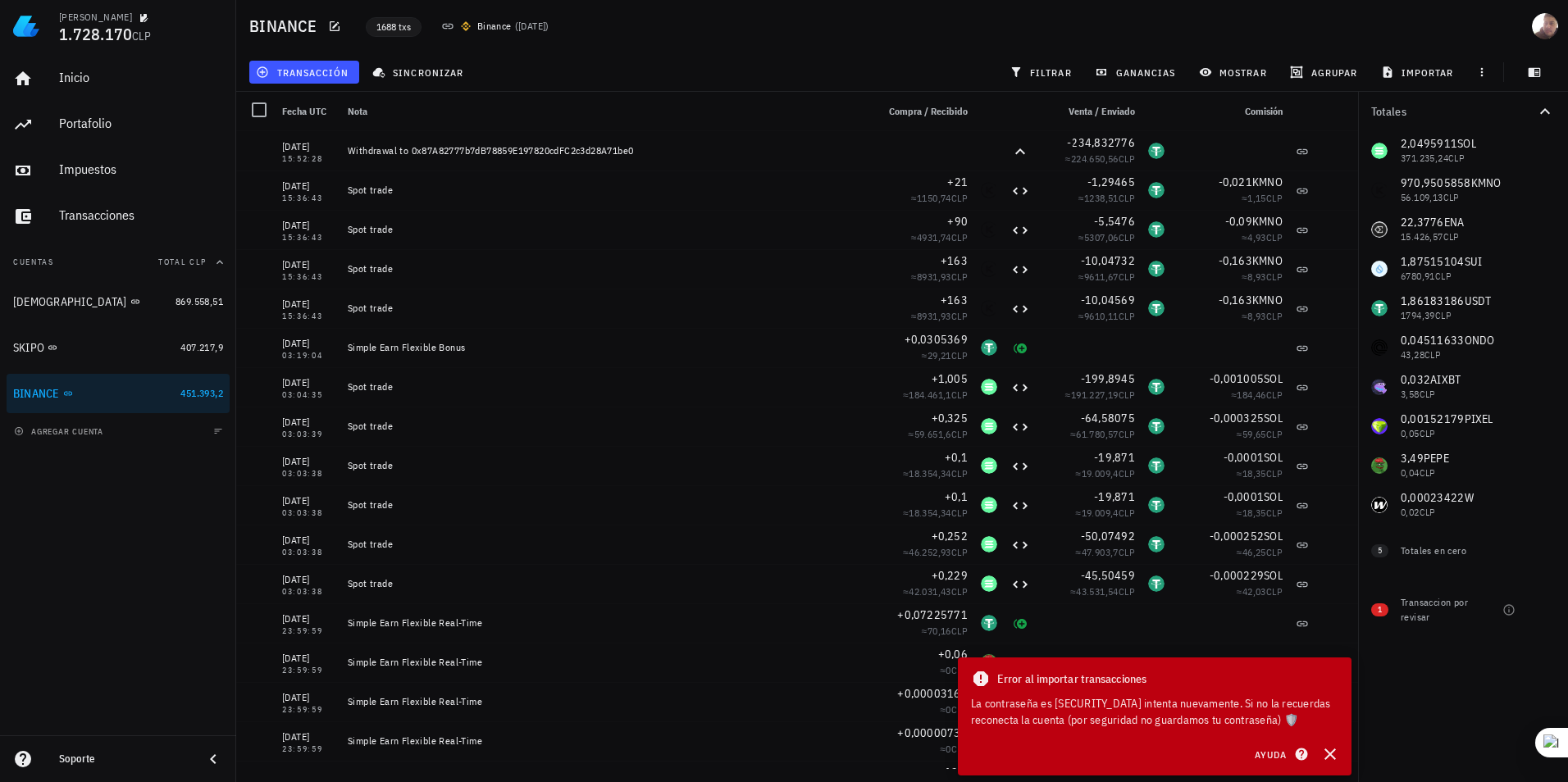
click at [393, 28] on span "1688 txs" at bounding box center [393, 27] width 34 height 18
click at [332, 22] on icon "button" at bounding box center [334, 26] width 10 height 10
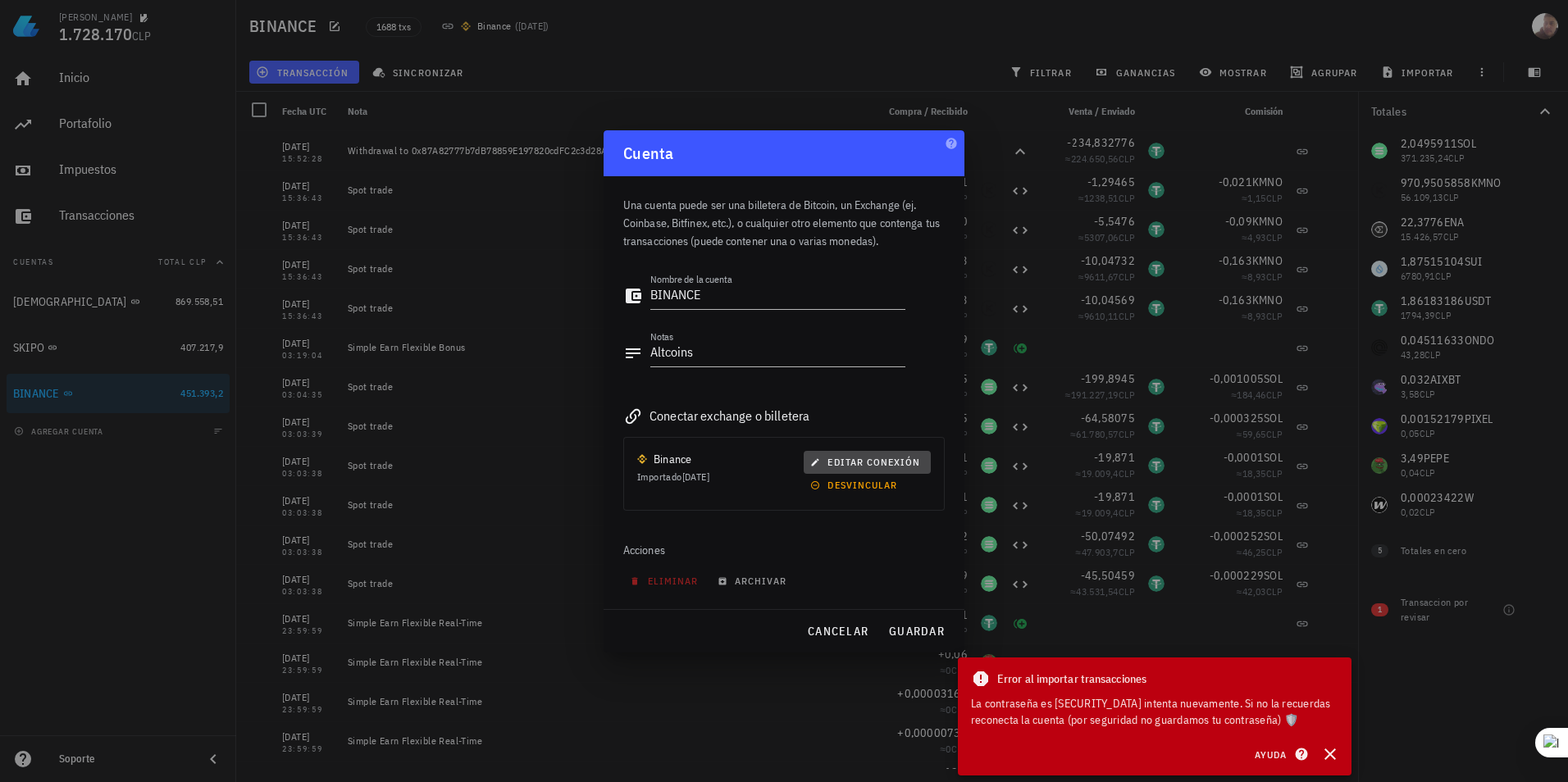
click at [816, 463] on icon "button" at bounding box center [815, 462] width 8 height 8
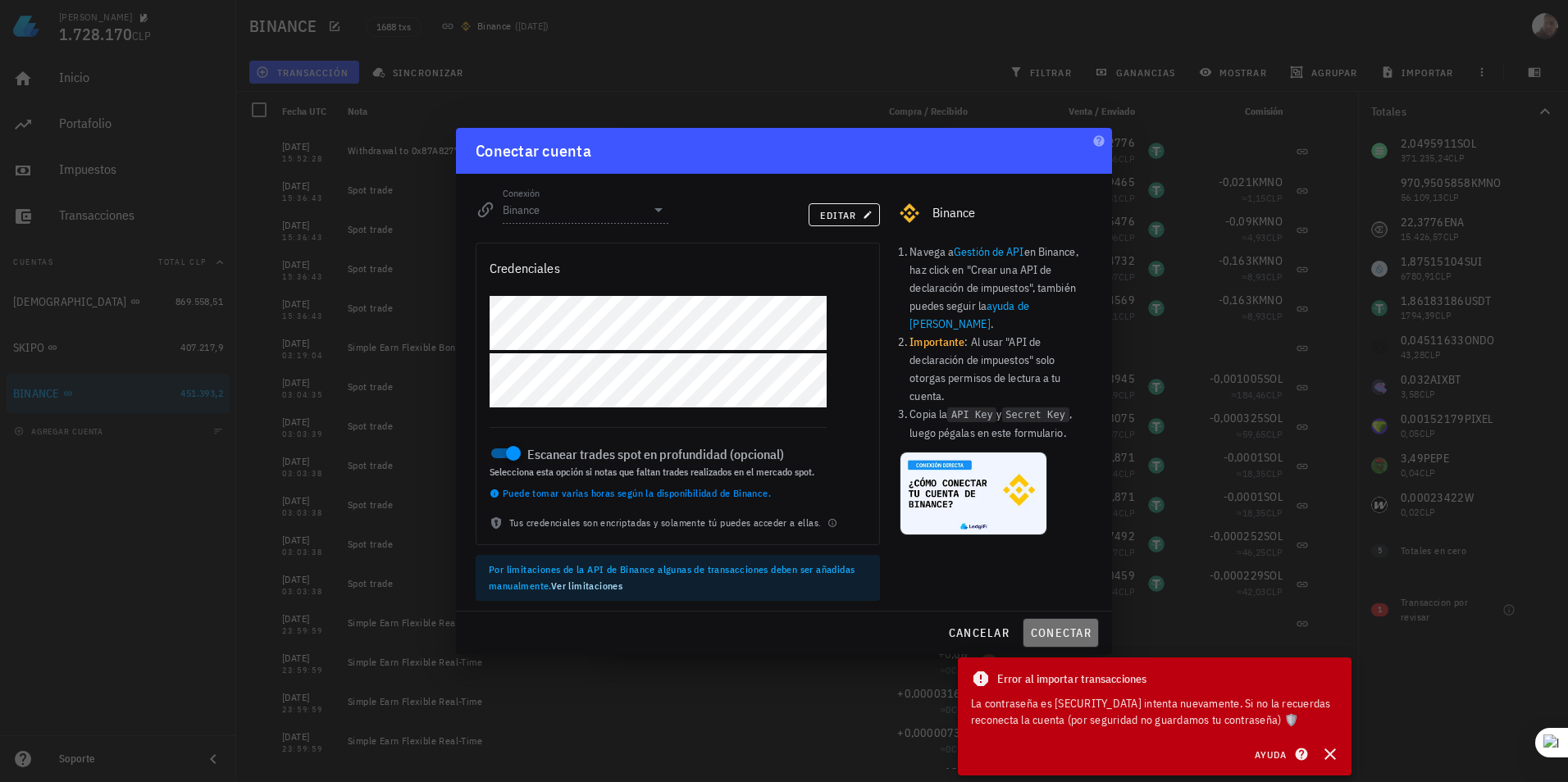
click at [1066, 625] on button "conectar" at bounding box center [1060, 632] width 76 height 30
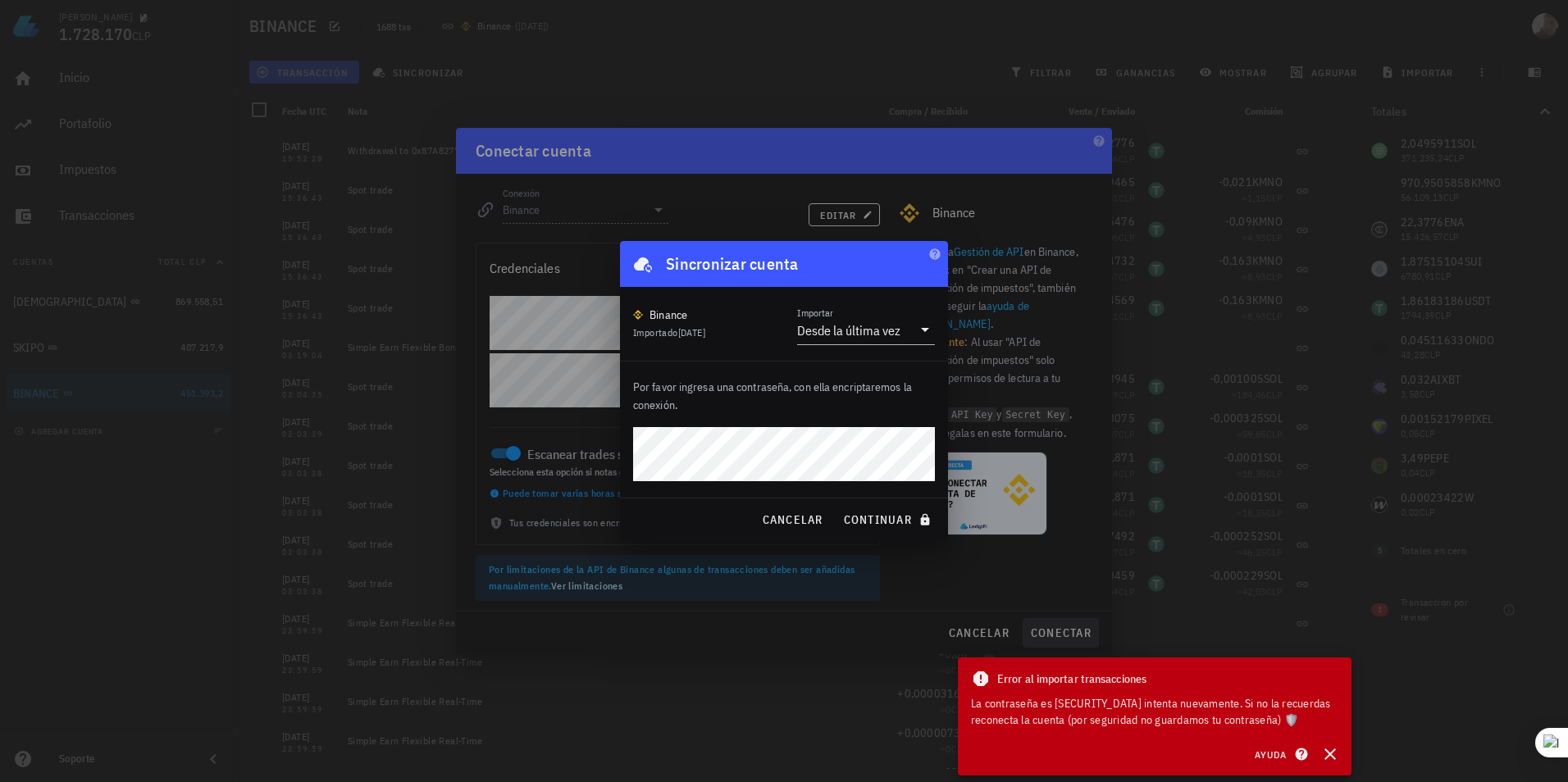
click at [1066, 625] on div at bounding box center [784, 391] width 1568 height 782
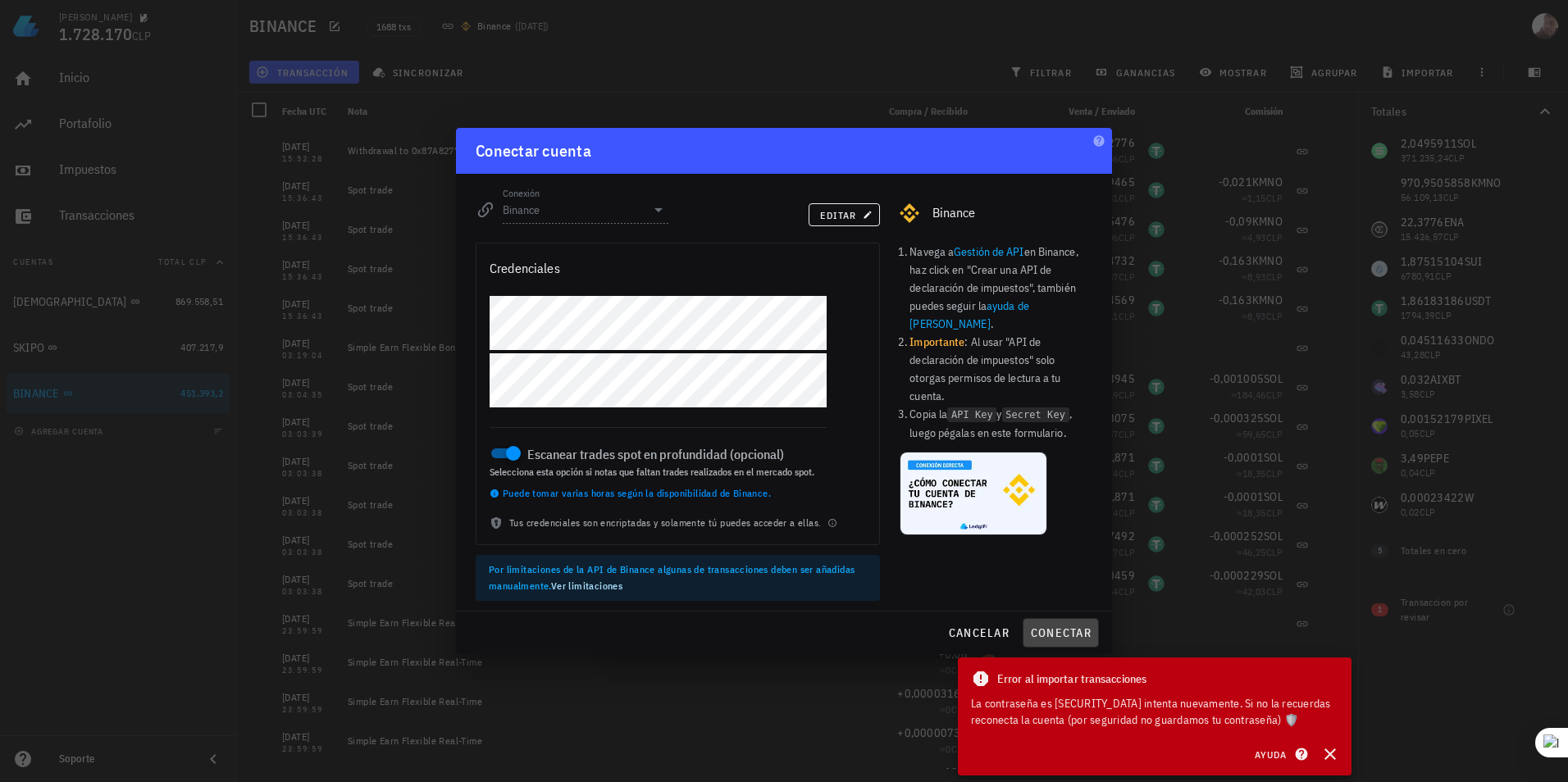
click at [1066, 625] on button "conectar" at bounding box center [1060, 632] width 76 height 30
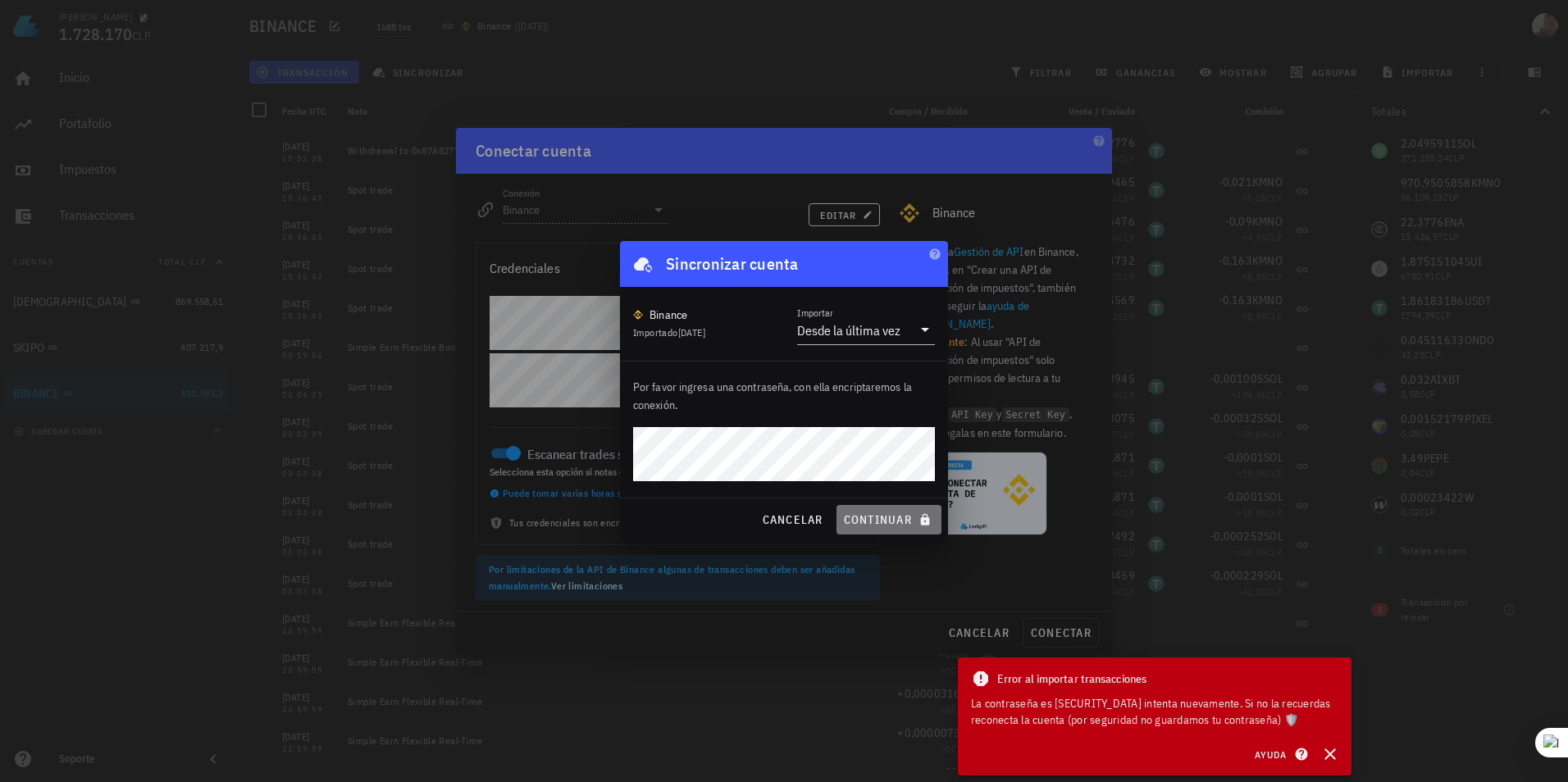
click at [881, 515] on span "continuar" at bounding box center [889, 519] width 91 height 14
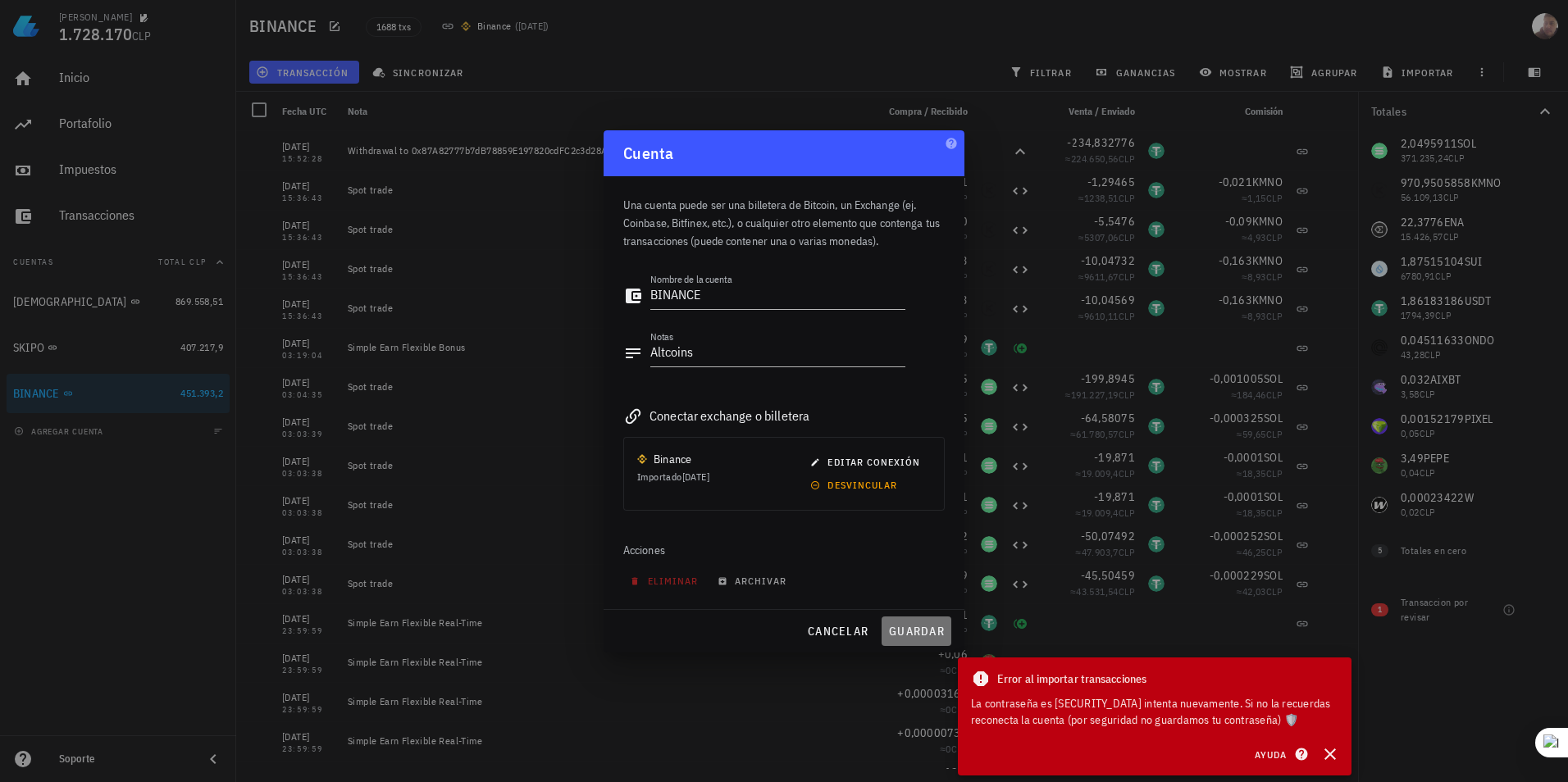
click at [906, 634] on span "guardar" at bounding box center [915, 631] width 56 height 14
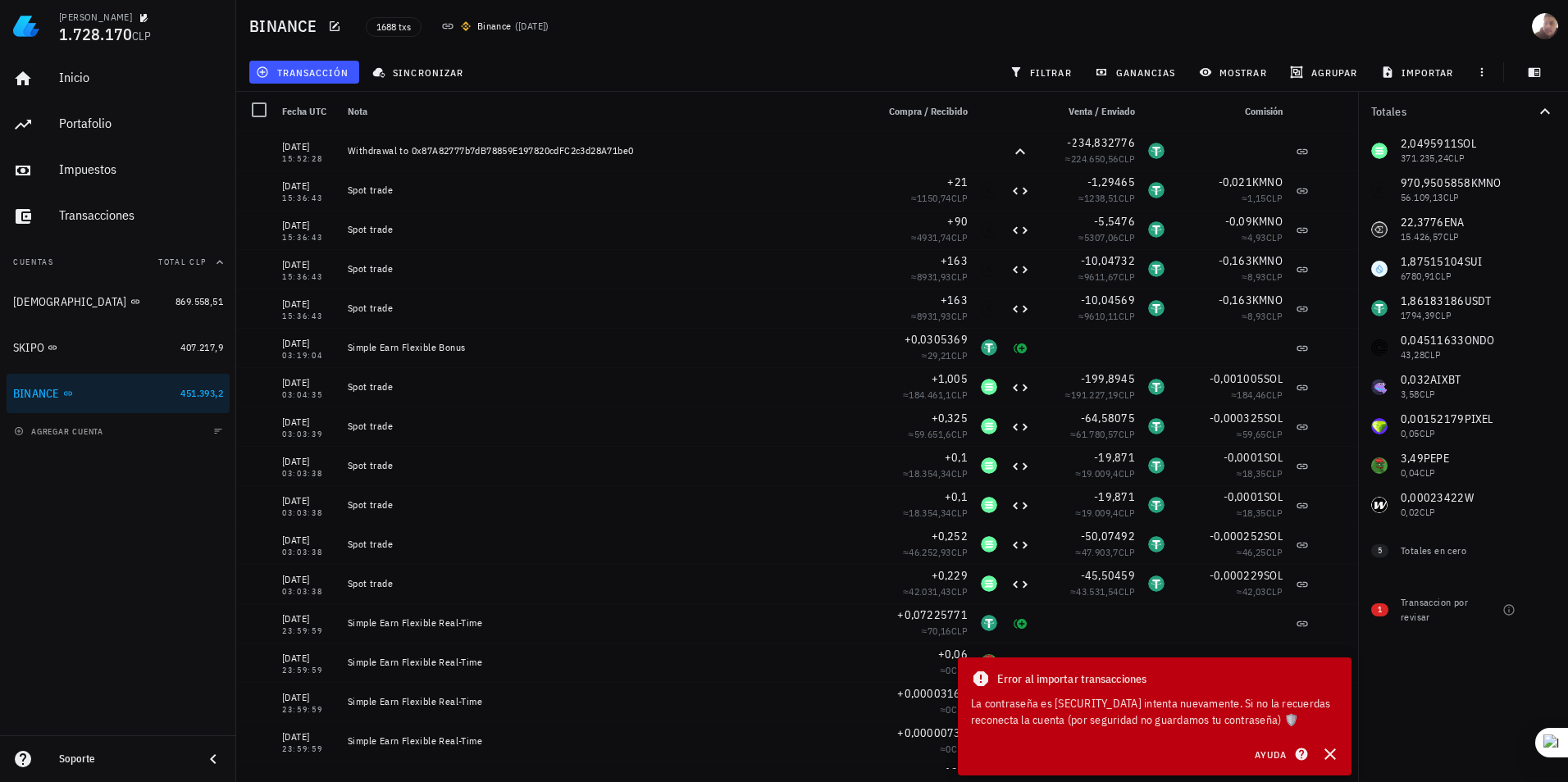
click at [446, 25] on icon at bounding box center [448, 27] width 13 height 13
click at [1329, 752] on icon "button" at bounding box center [1330, 754] width 11 height 11
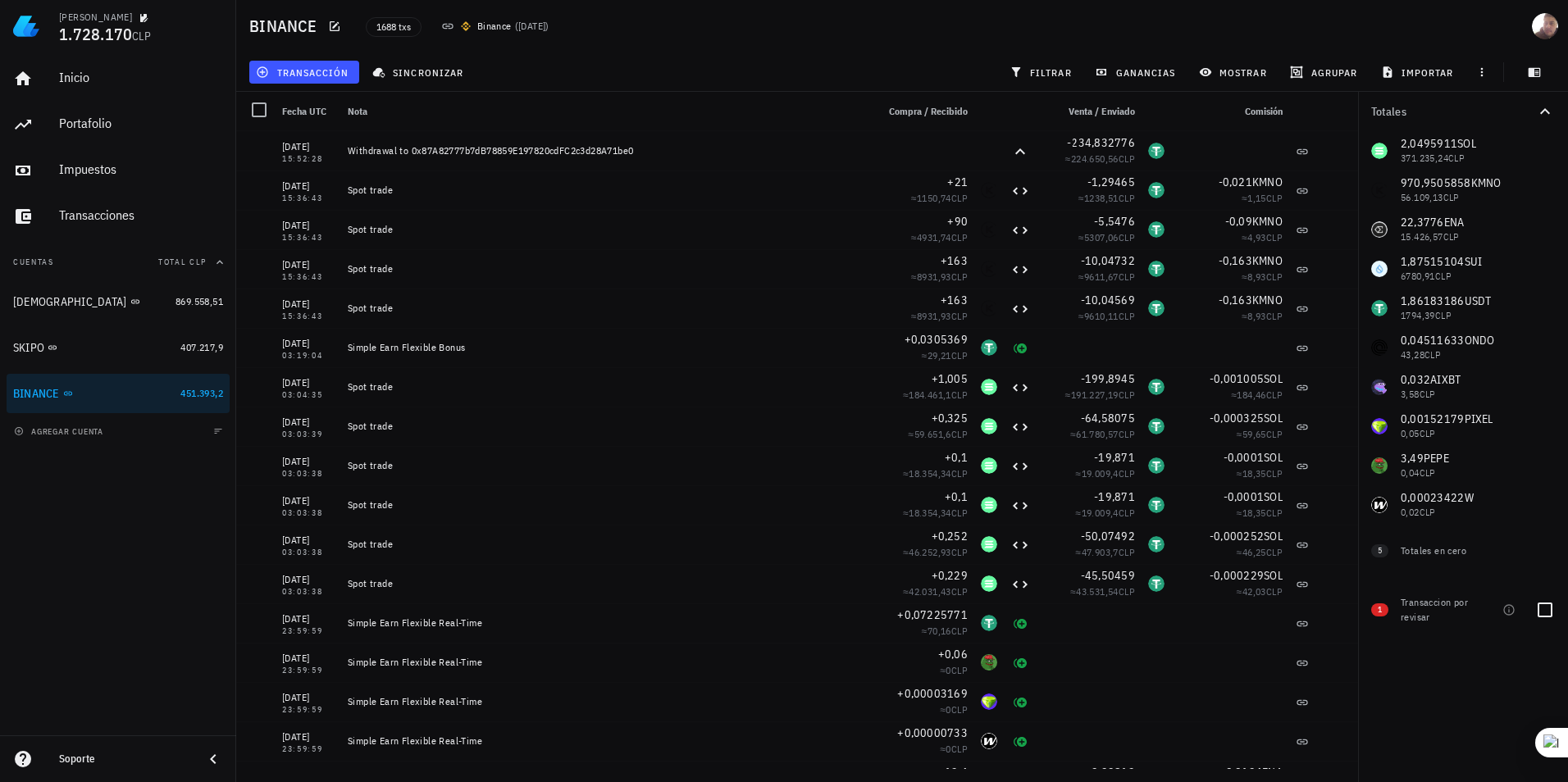
click at [1437, 623] on div "Transaccion por revisar" at bounding box center [1435, 610] width 69 height 30
click at [1423, 610] on div "Transaccion por revisar" at bounding box center [1435, 610] width 69 height 30
click at [1388, 609] on span "1" at bounding box center [1379, 611] width 17 height 13
click at [1370, 604] on div "1 Transaccion por revisar" at bounding box center [1463, 607] width 210 height 59
click at [1558, 605] on div at bounding box center [1544, 610] width 28 height 28
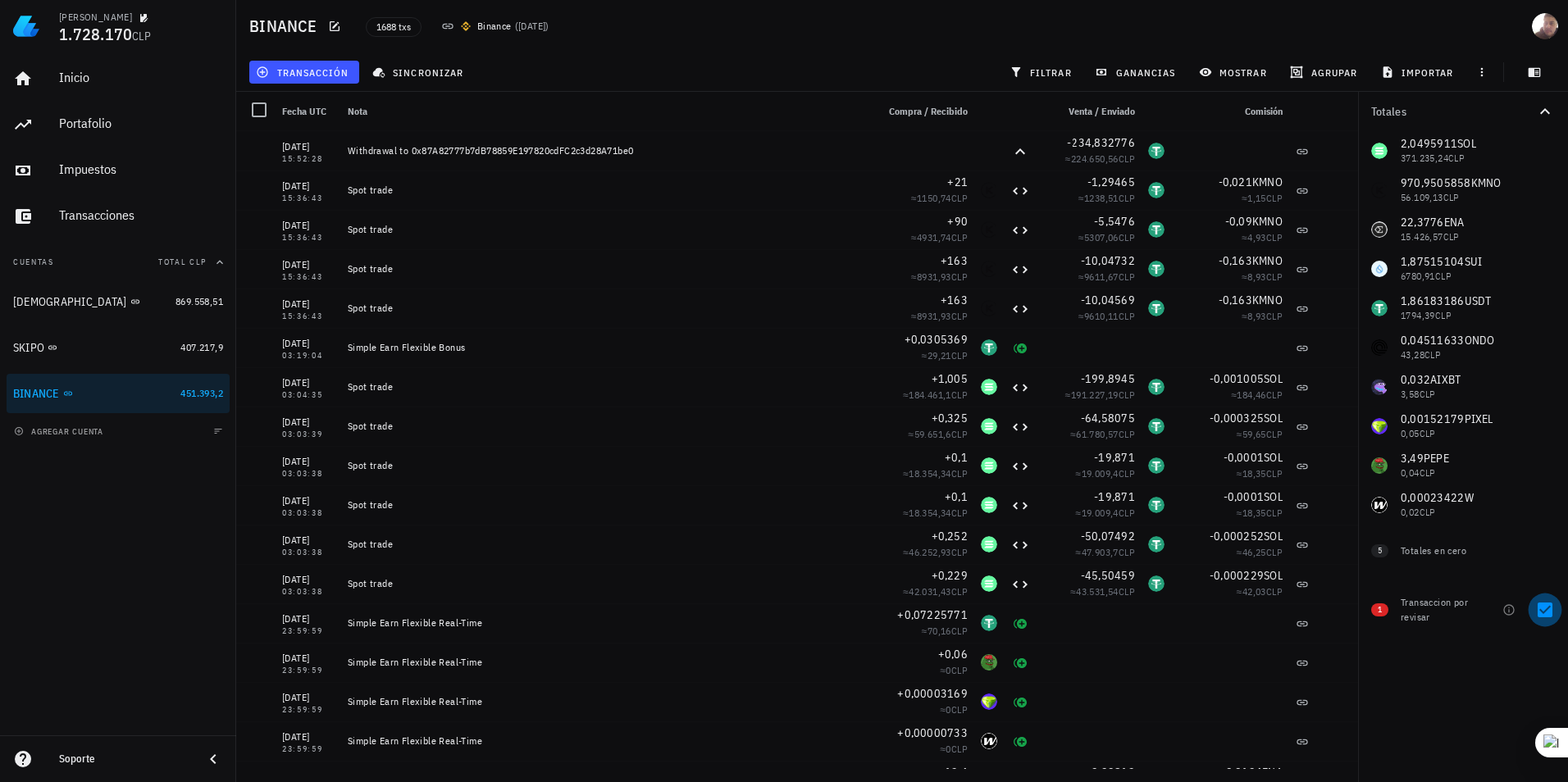
click at [1552, 610] on div at bounding box center [1544, 610] width 28 height 28
checkbox input "false"
click at [1537, 611] on div at bounding box center [1544, 610] width 28 height 28
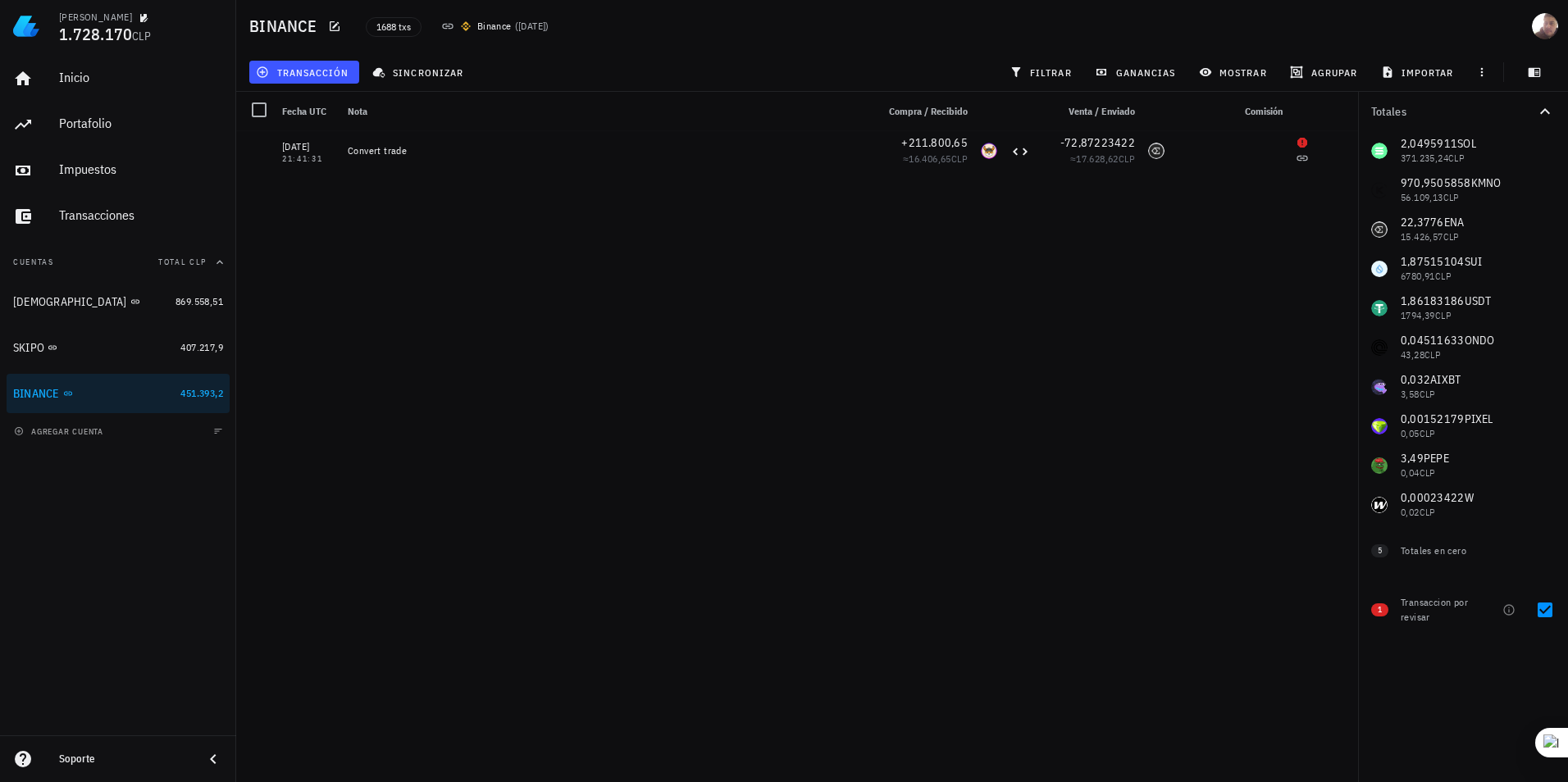
click at [492, 14] on div "Binance ( [DATE] )" at bounding box center [495, 27] width 128 height 36
click at [463, 20] on div "Binance" at bounding box center [486, 26] width 50 height 16
click at [1541, 610] on div at bounding box center [1544, 610] width 28 height 28
checkbox input "false"
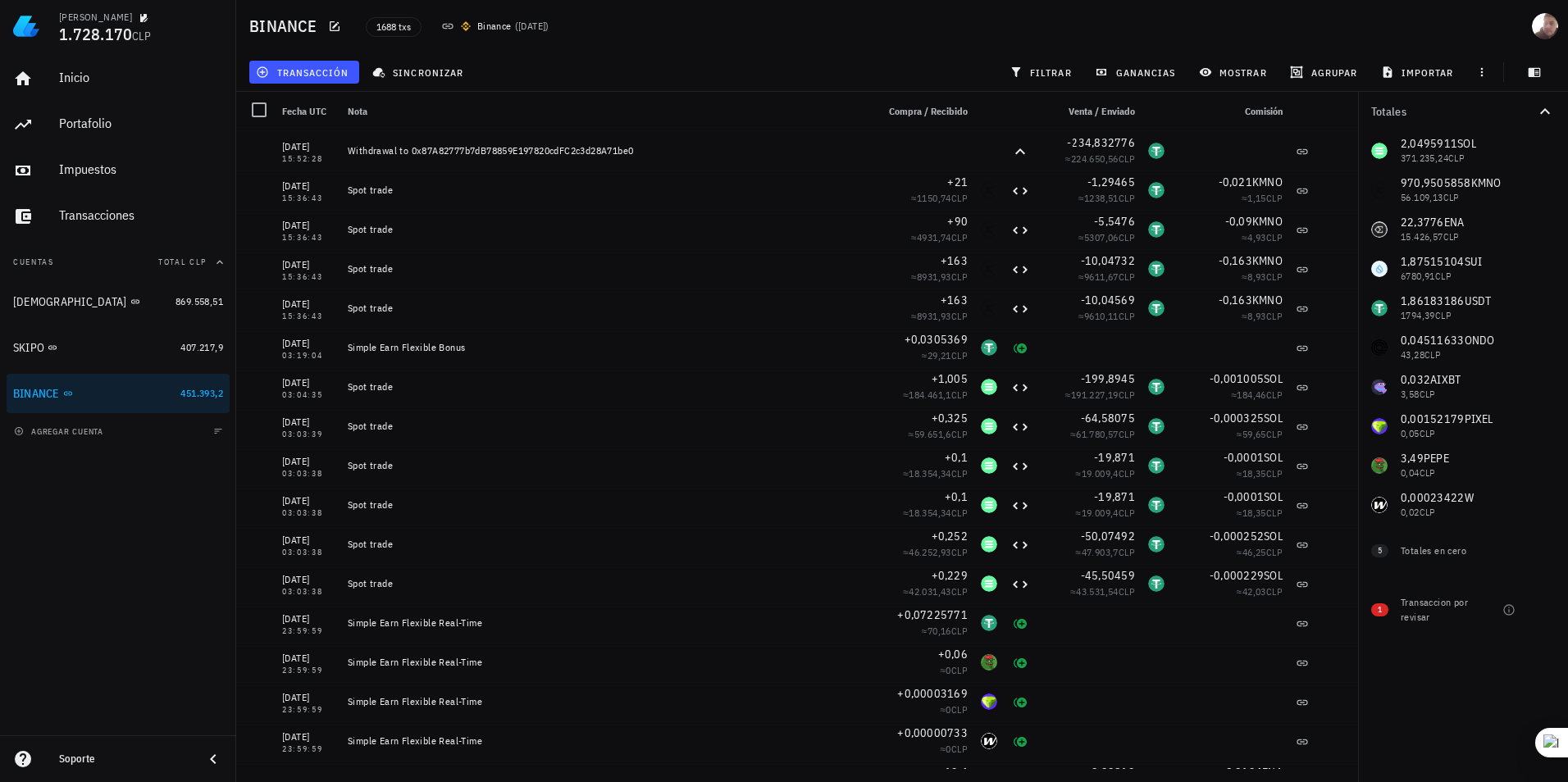
click at [1472, 145] on div "2,0495911 SOL 371.235,24 CLP 970,9505858 KMNO 56.109,13 CLP 22,3776 ENA 15.426,…" at bounding box center [1463, 328] width 210 height 393
click at [1389, 154] on div "2,0495911 SOL 371.235,24 CLP 970,9505858 KMNO 56.109,13 CLP 22,3776 ENA 15.426,…" at bounding box center [1463, 328] width 210 height 393
click at [1370, 150] on div "2,0495911 SOL 371.235,24 CLP 970,9505858 KMNO 56.109,13 CLP 22,3776 ENA 15.426,…" at bounding box center [1463, 328] width 210 height 393
click at [1412, 147] on div "2,0495911 SOL 371.235,24 CLP 970,9505858 KMNO 56.109,13 CLP 22,3776 ENA 15.426,…" at bounding box center [1463, 328] width 210 height 393
click at [357, 110] on span "Nota" at bounding box center [357, 110] width 20 height 12
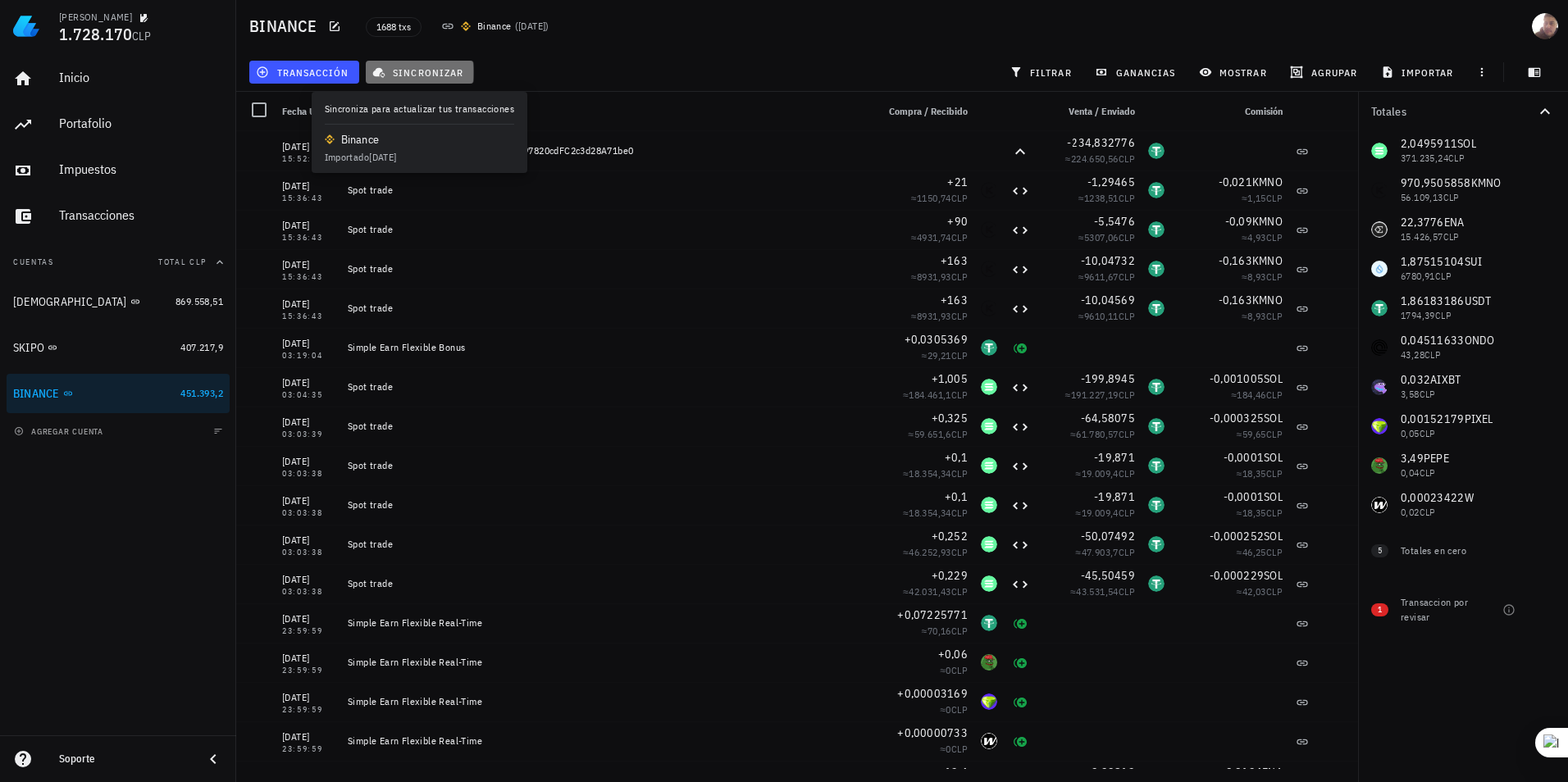
click at [399, 76] on span "sincronizar" at bounding box center [419, 72] width 88 height 13
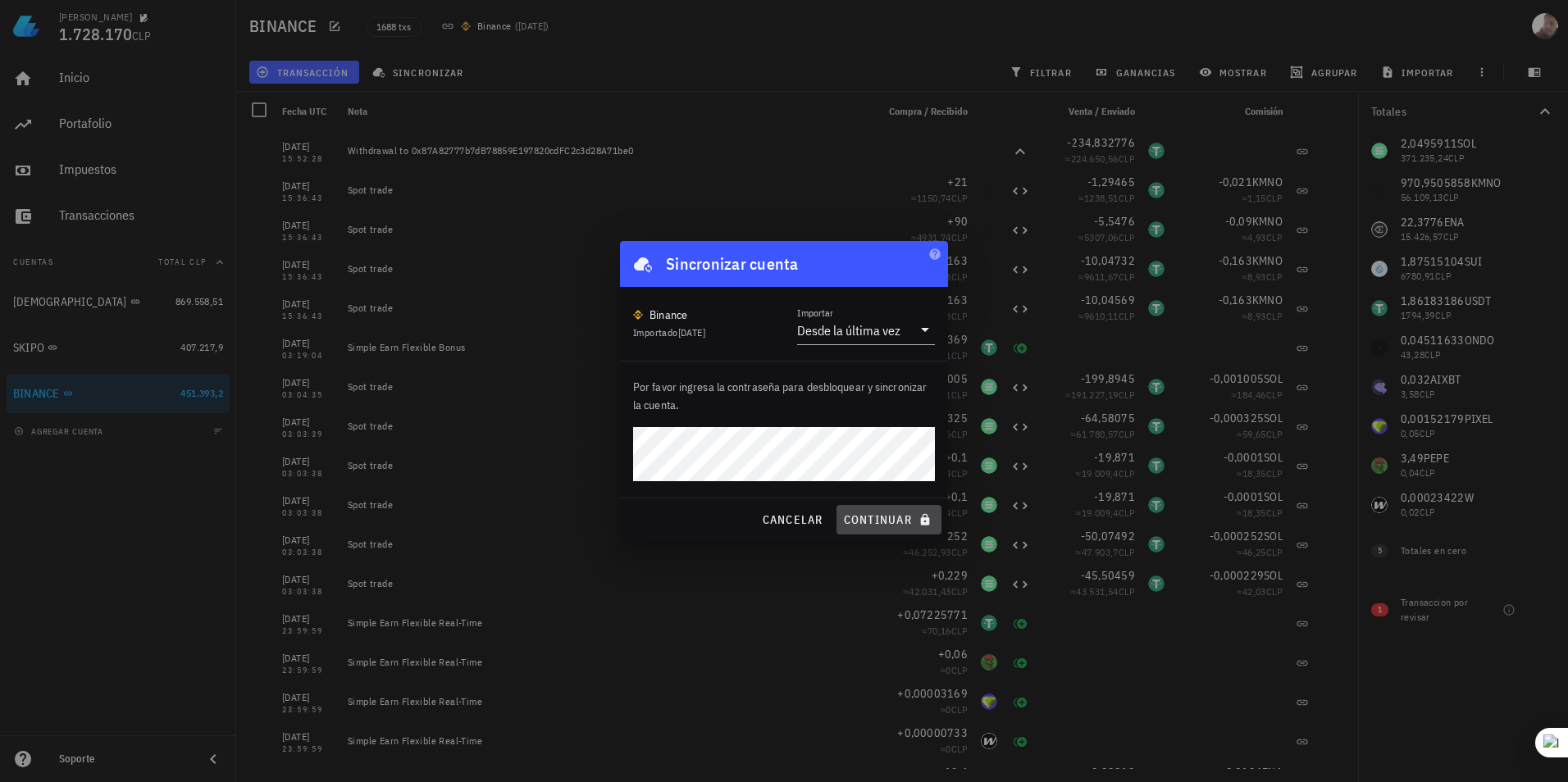
click at [875, 506] on button "continuar" at bounding box center [889, 519] width 105 height 30
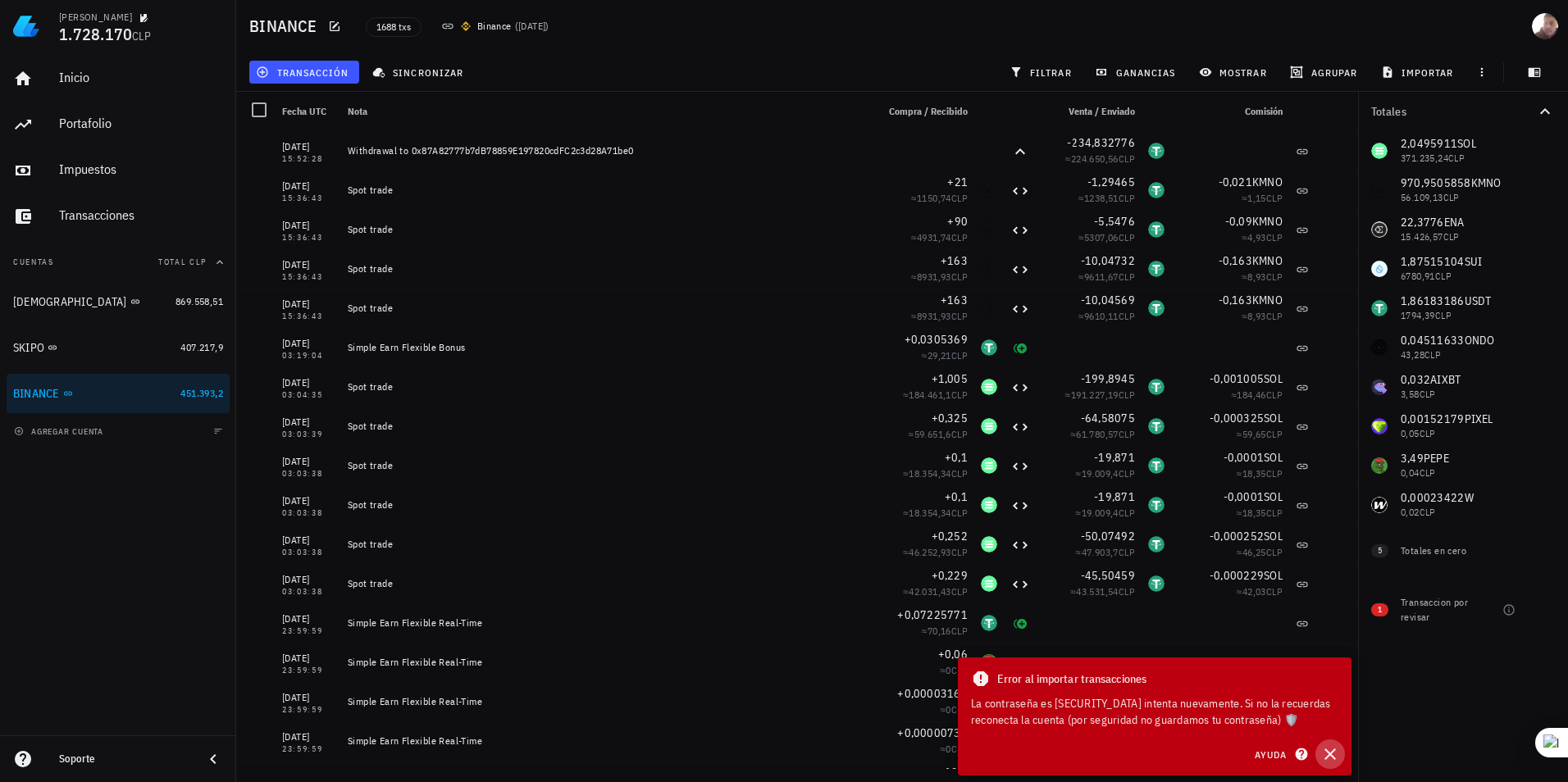
click at [1332, 752] on icon "button" at bounding box center [1330, 754] width 20 height 20
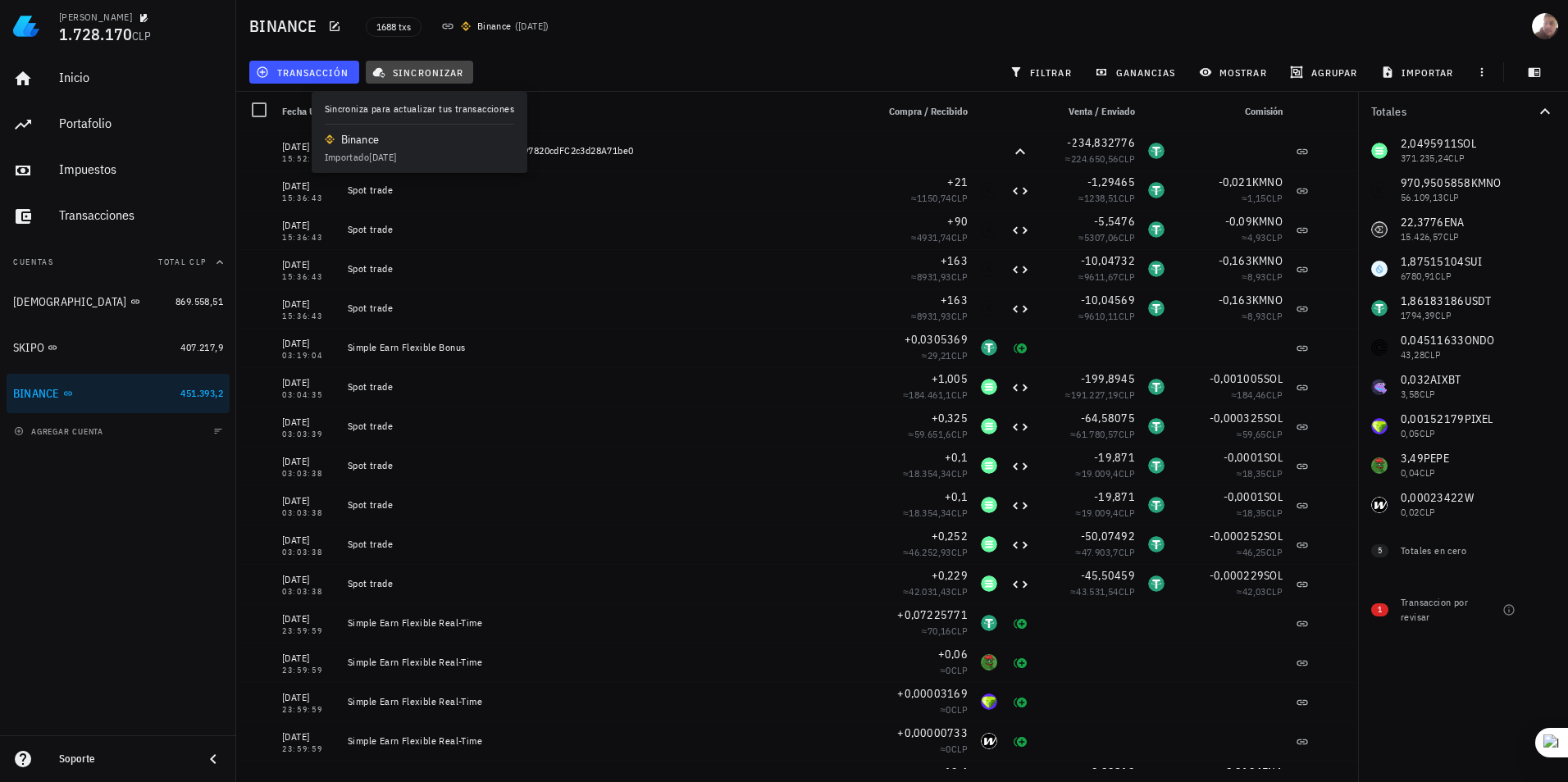
click at [432, 79] on button "sincronizar" at bounding box center [420, 72] width 109 height 23
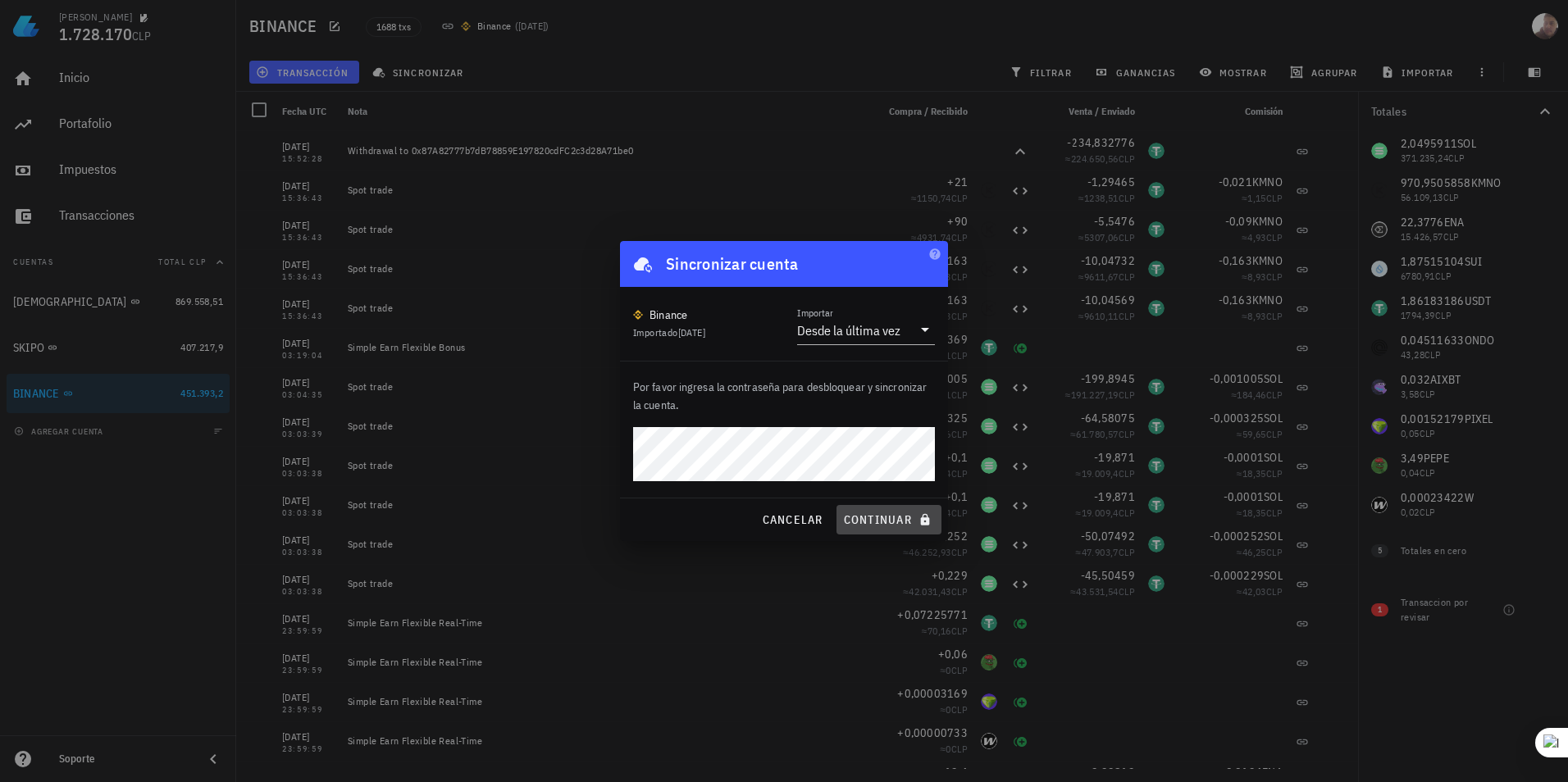
click at [866, 522] on span "continuar" at bounding box center [889, 519] width 91 height 14
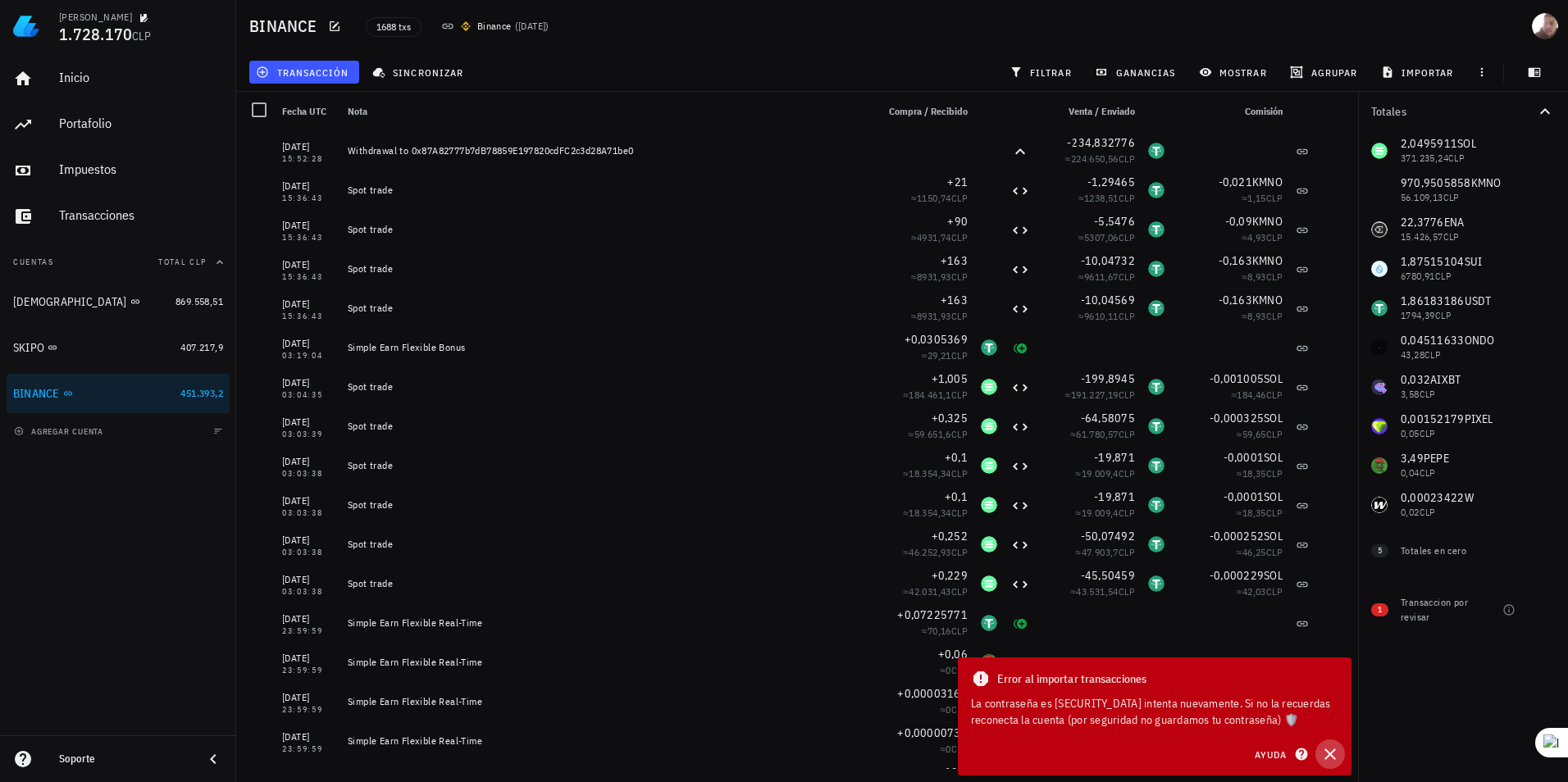
click at [1327, 750] on icon "button" at bounding box center [1330, 754] width 20 height 20
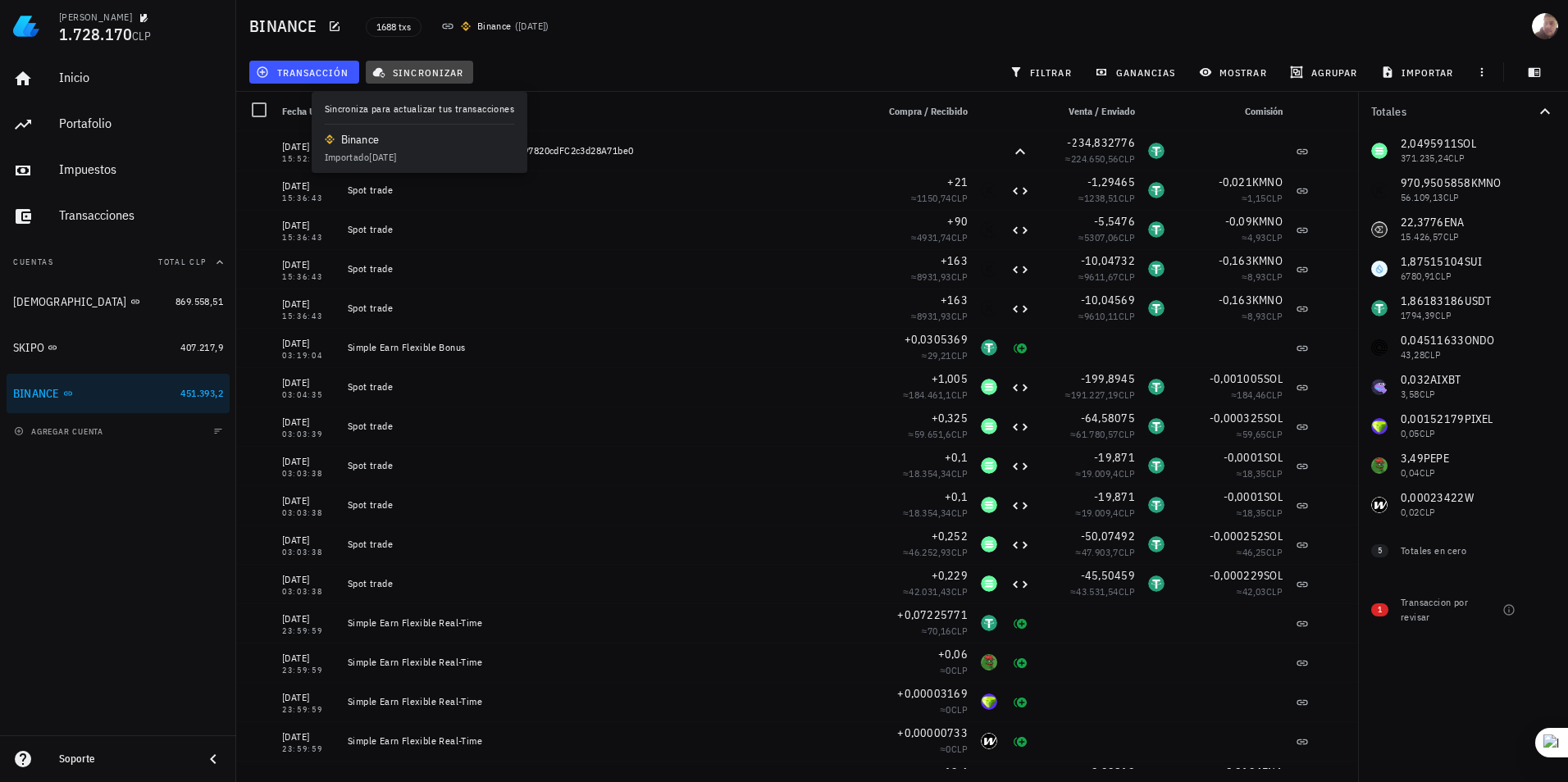
click at [370, 71] on button "sincronizar" at bounding box center [420, 72] width 109 height 23
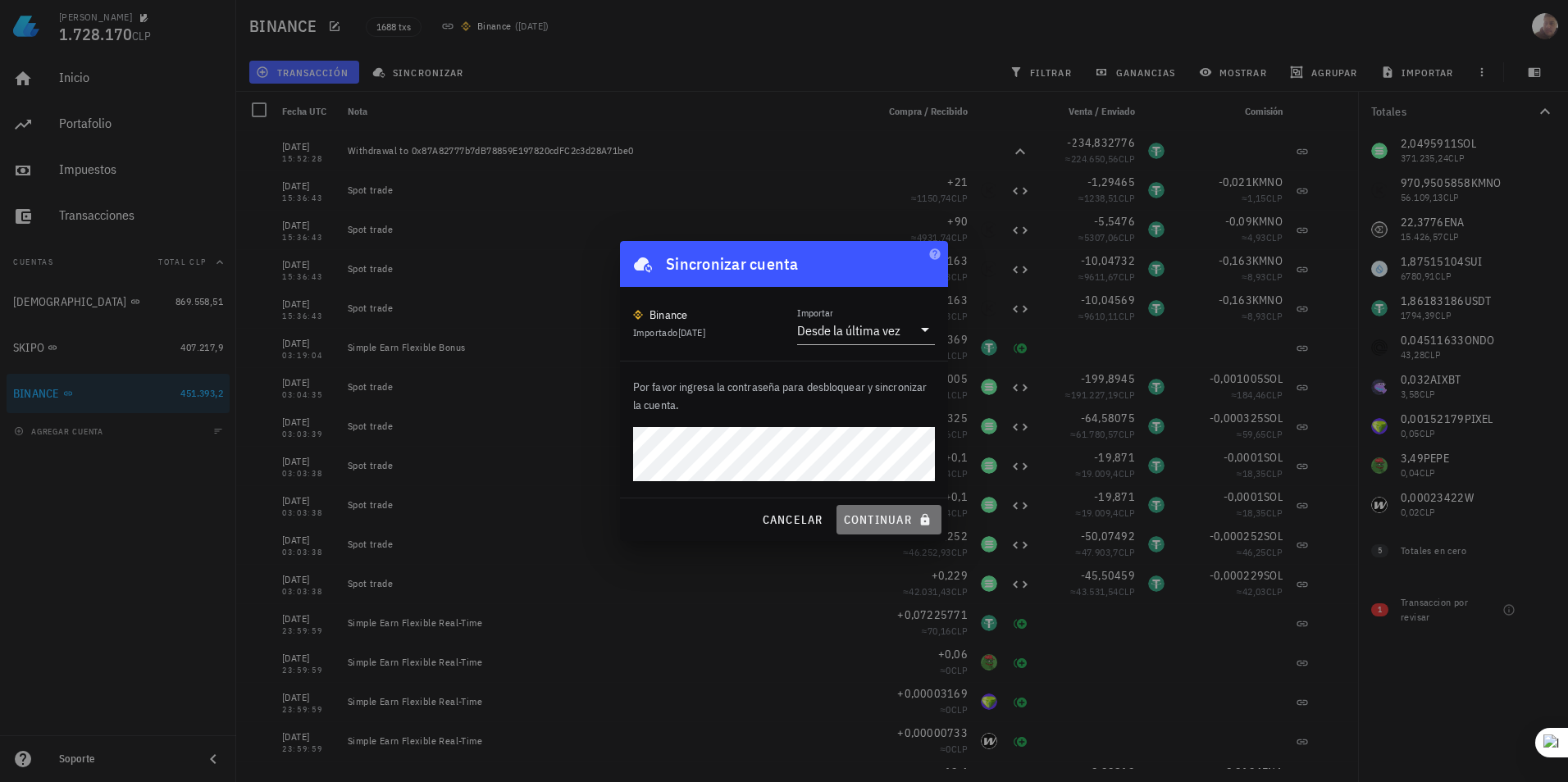
click at [857, 510] on button "continuar" at bounding box center [889, 519] width 105 height 30
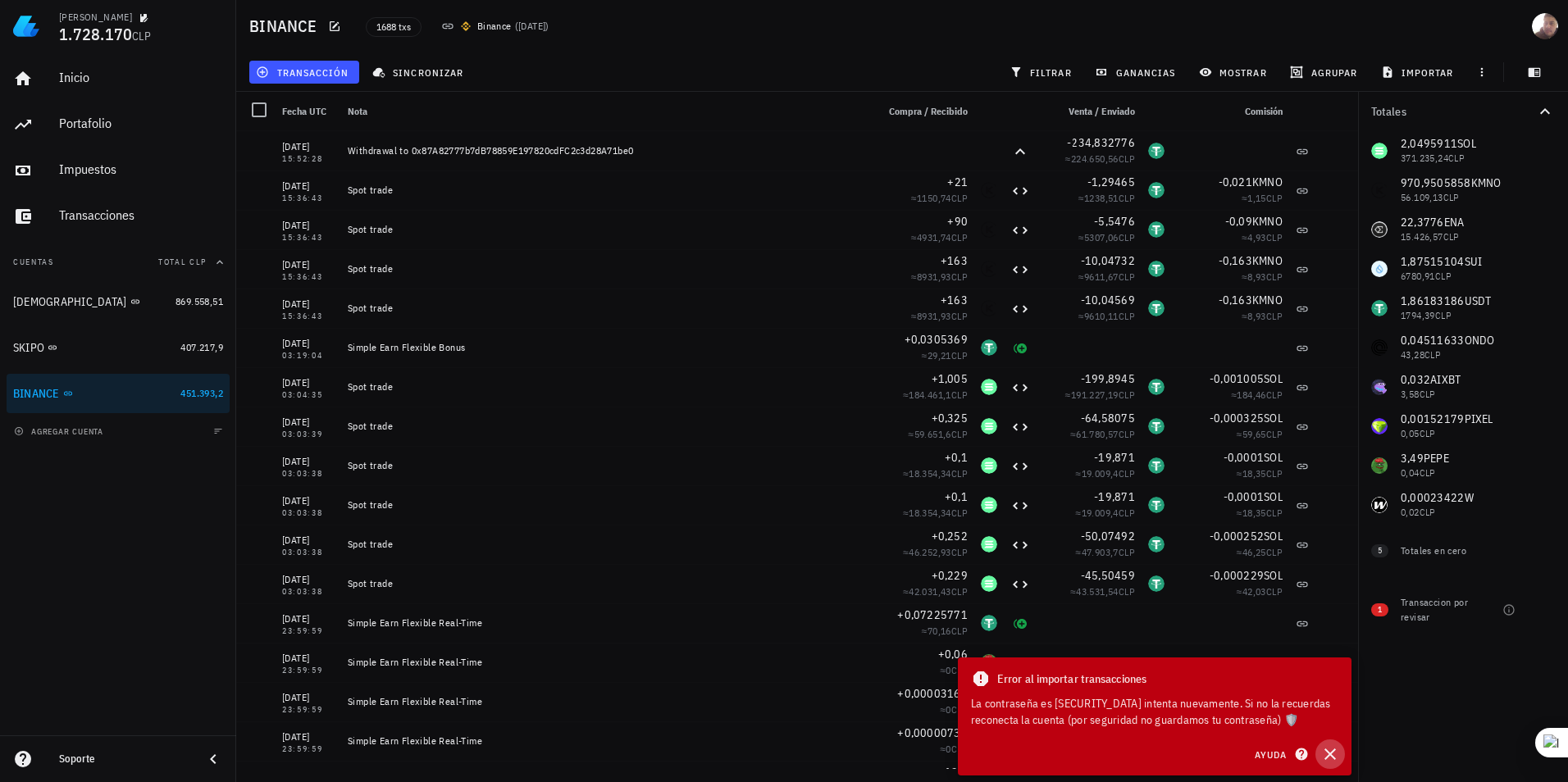
click at [1327, 747] on icon "button" at bounding box center [1330, 754] width 20 height 20
